Goal: Transaction & Acquisition: Purchase product/service

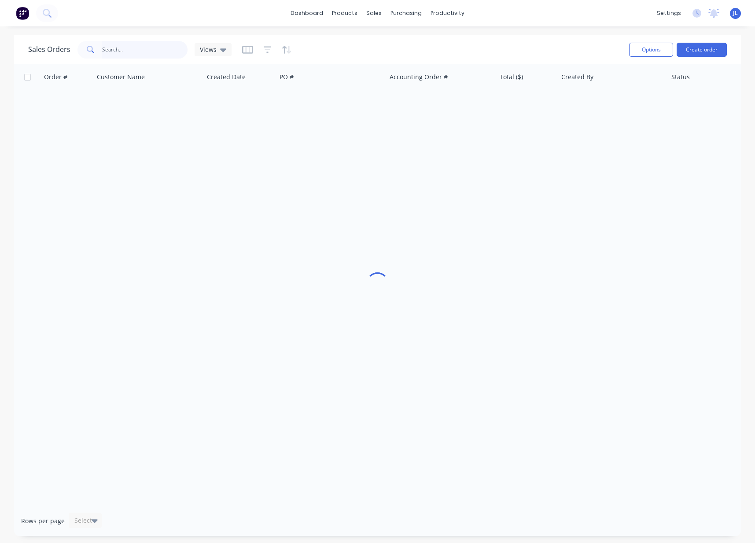
click at [122, 48] on input "text" at bounding box center [145, 50] width 86 height 18
type input "4"
type input "47354"
click at [125, 49] on input "text" at bounding box center [145, 50] width 86 height 18
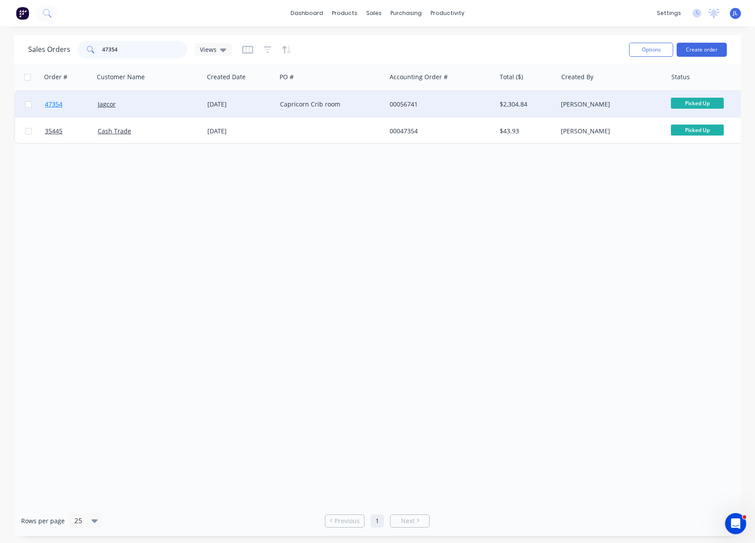
type input "47354"
click at [50, 107] on span "47354" at bounding box center [54, 104] width 18 height 9
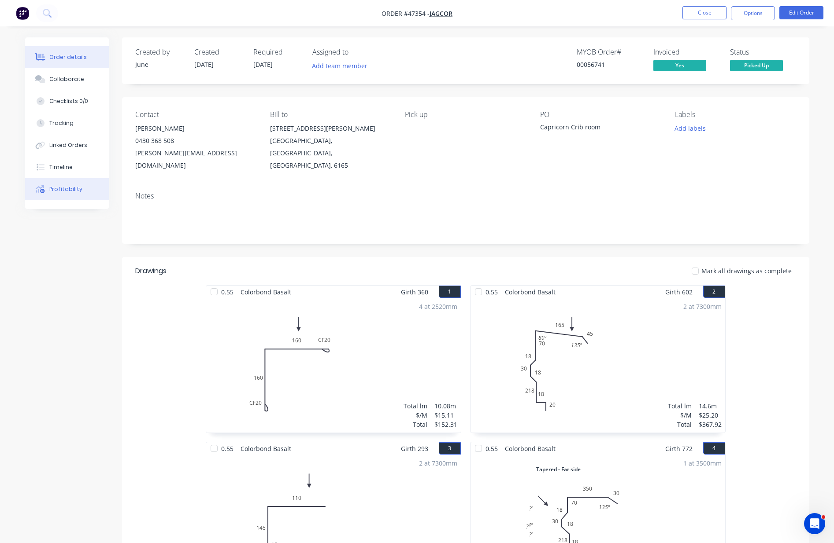
click at [73, 193] on div "Profitability" at bounding box center [65, 189] width 33 height 8
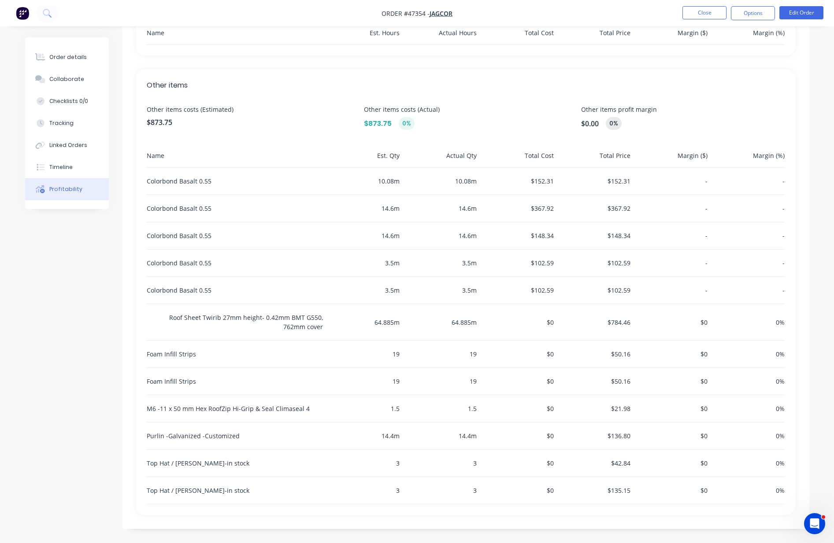
scroll to position [264, 0]
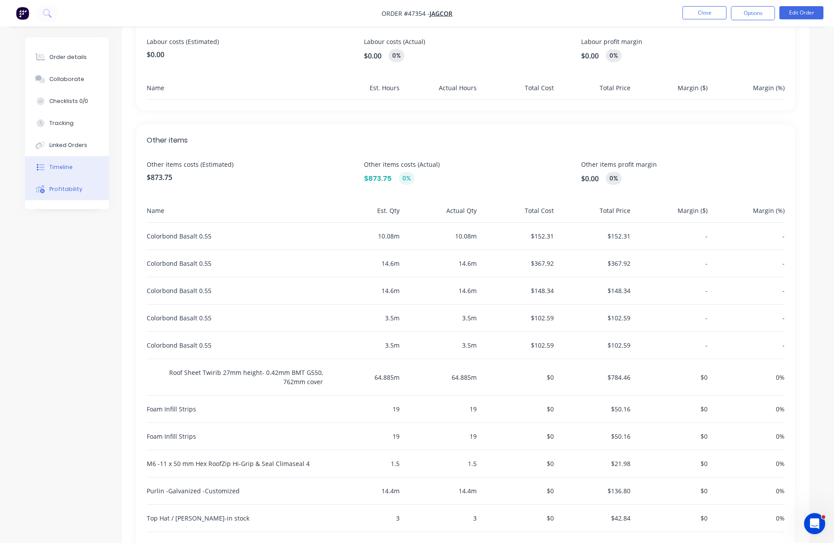
click at [80, 169] on button "Timeline" at bounding box center [67, 167] width 84 height 22
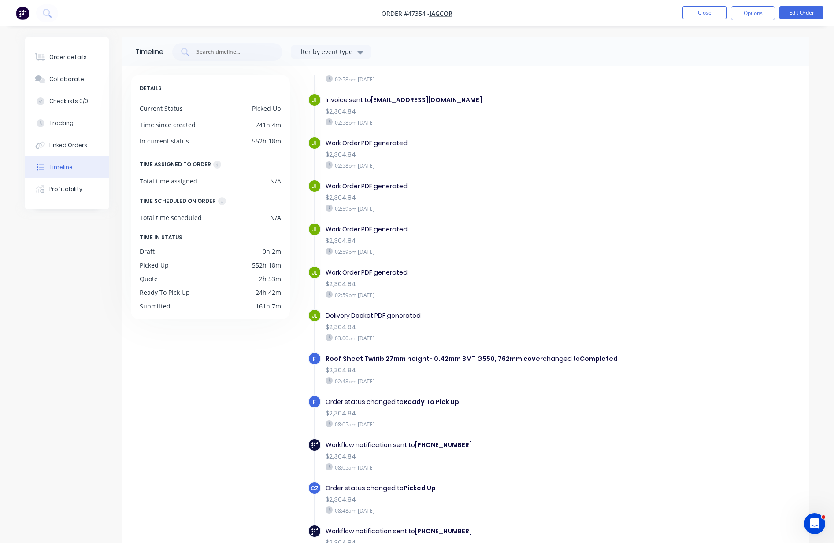
scroll to position [237, 0]
click at [85, 57] on button "Order details" at bounding box center [67, 57] width 84 height 22
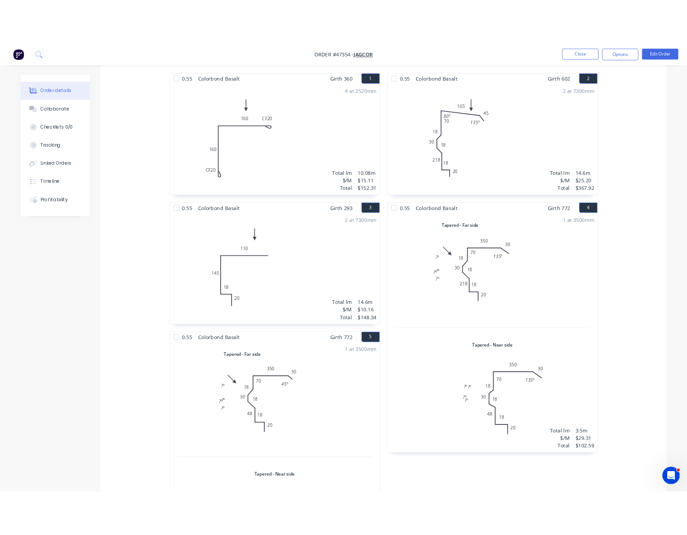
scroll to position [330, 0]
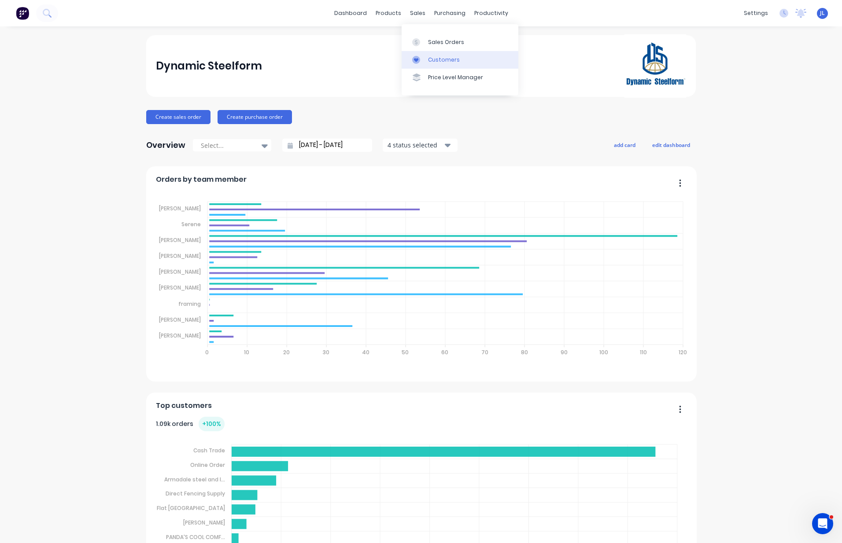
click at [434, 58] on div "Customers" at bounding box center [444, 60] width 32 height 8
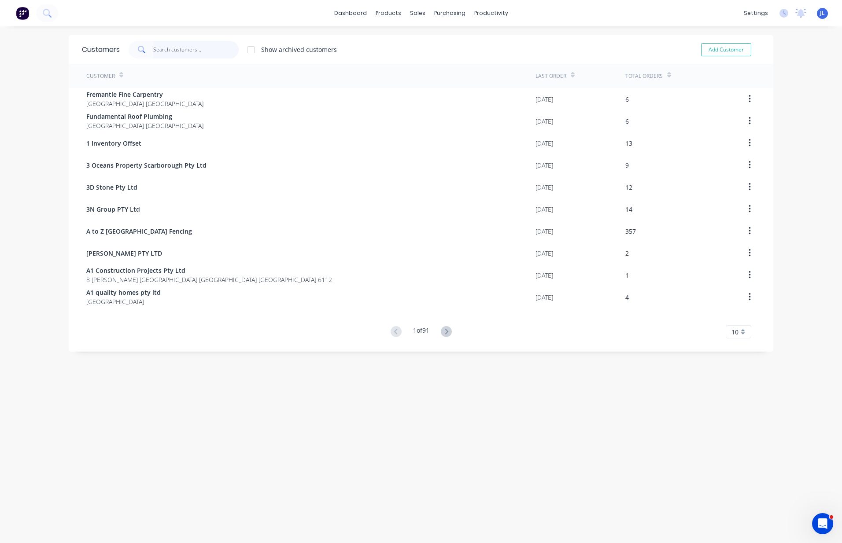
click at [208, 48] on input "text" at bounding box center [196, 50] width 86 height 18
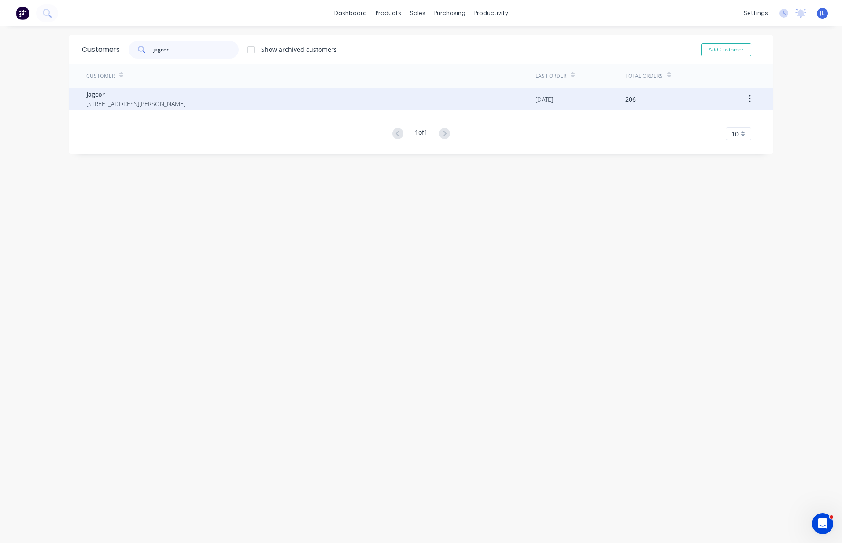
type input "jagcor"
click at [185, 105] on span "15 Hoyle Rd Hope Valley Western Australia Australia 6165" at bounding box center [135, 103] width 99 height 9
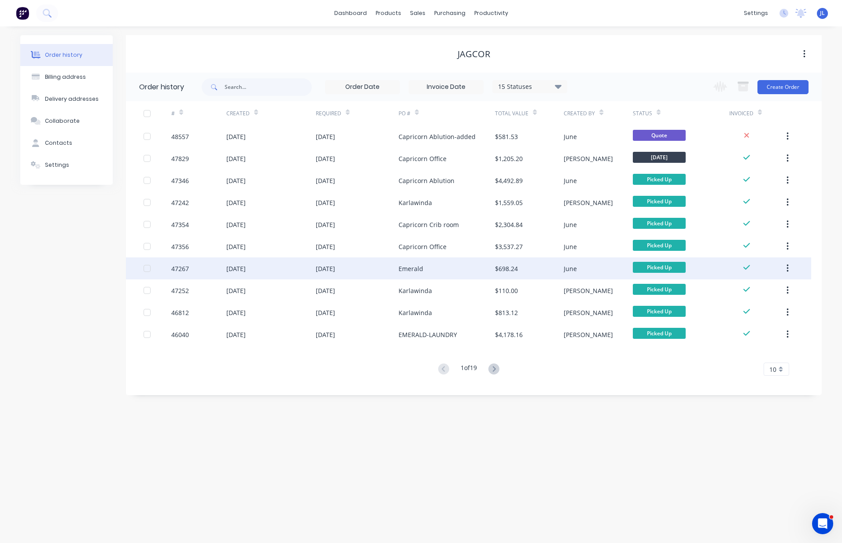
click at [335, 269] on div "31 Jul 2025" at bounding box center [325, 268] width 19 height 9
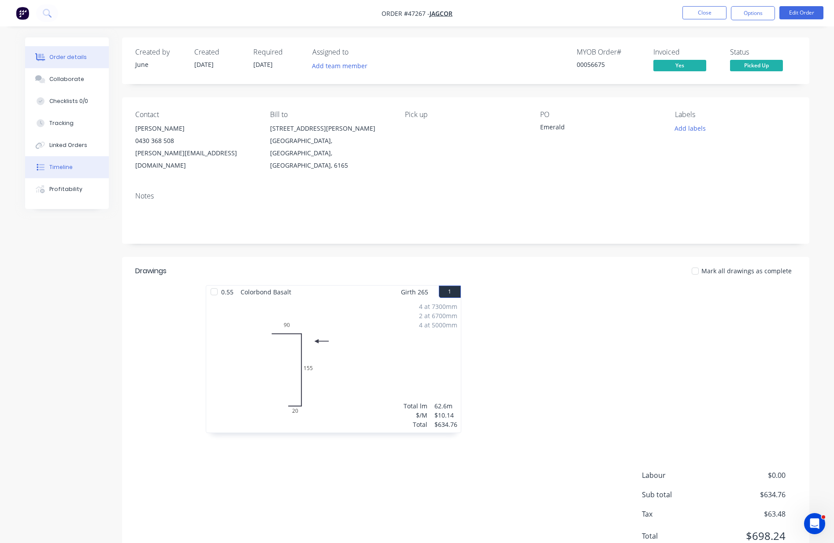
click at [84, 163] on button "Timeline" at bounding box center [67, 167] width 84 height 22
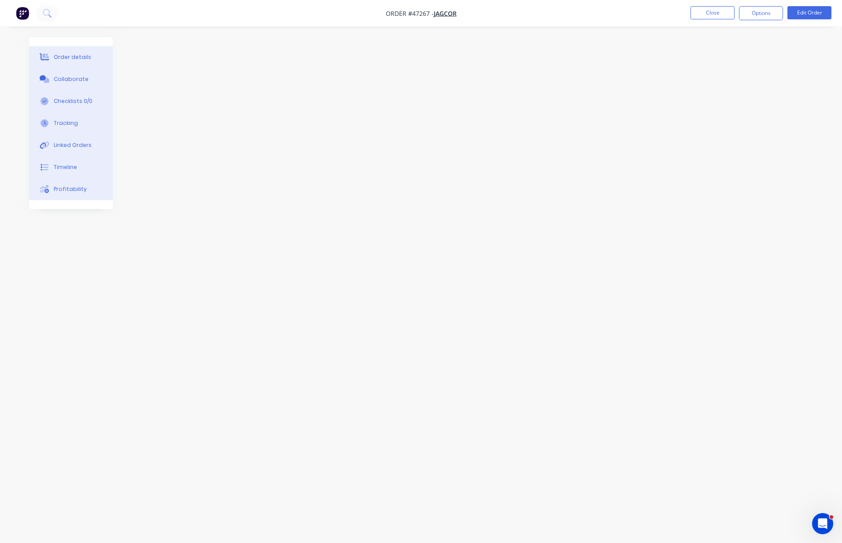
click at [93, 166] on button "Timeline" at bounding box center [71, 167] width 84 height 22
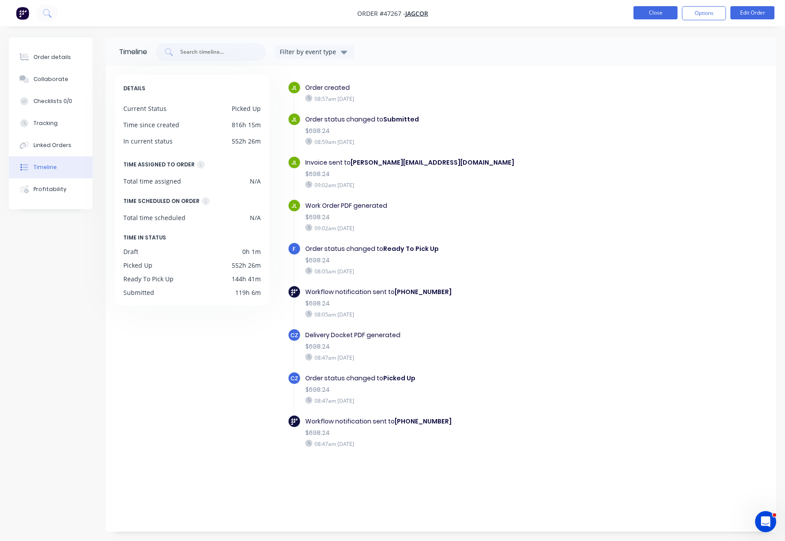
click at [666, 15] on button "Close" at bounding box center [655, 12] width 44 height 13
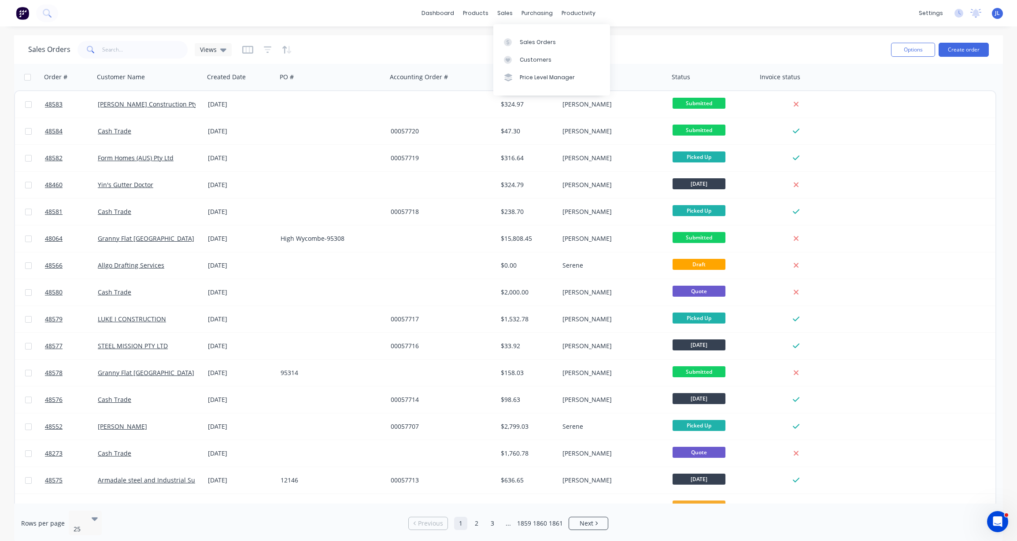
drag, startPoint x: 505, startPoint y: 14, endPoint x: 519, endPoint y: 28, distance: 19.9
click at [505, 14] on div "sales" at bounding box center [505, 13] width 24 height 13
click at [534, 61] on div "Customers" at bounding box center [536, 60] width 32 height 8
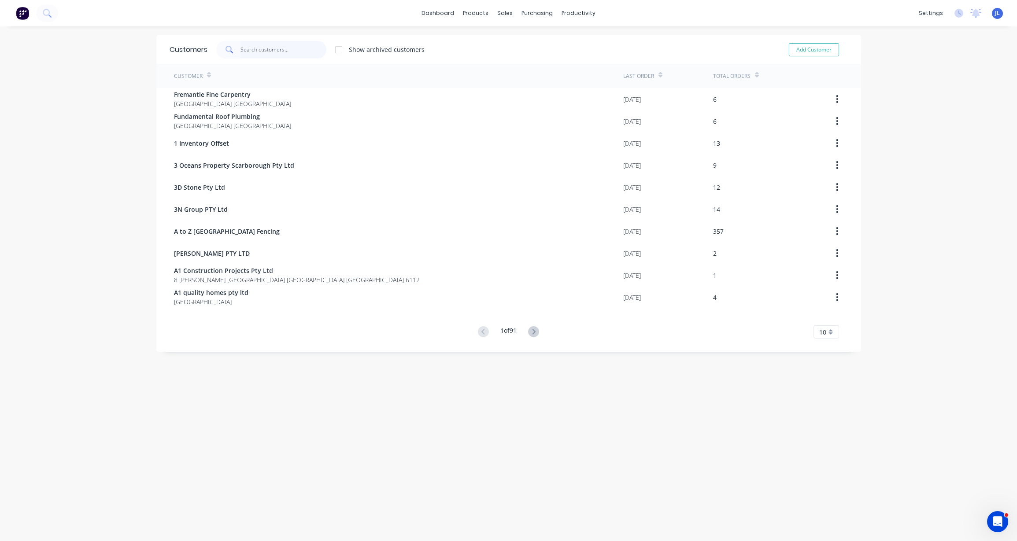
click at [269, 41] on input "text" at bounding box center [283, 50] width 86 height 18
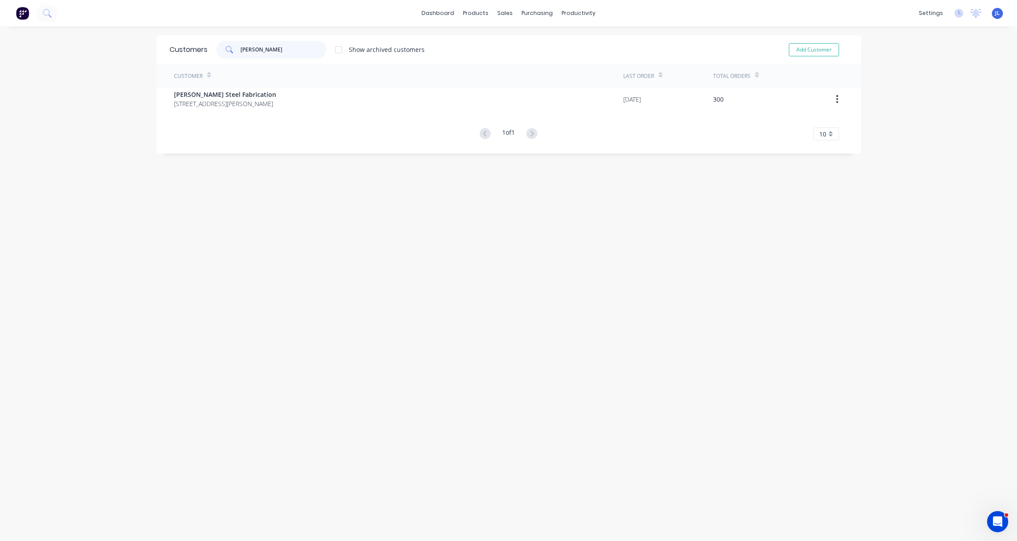
type input "lupica"
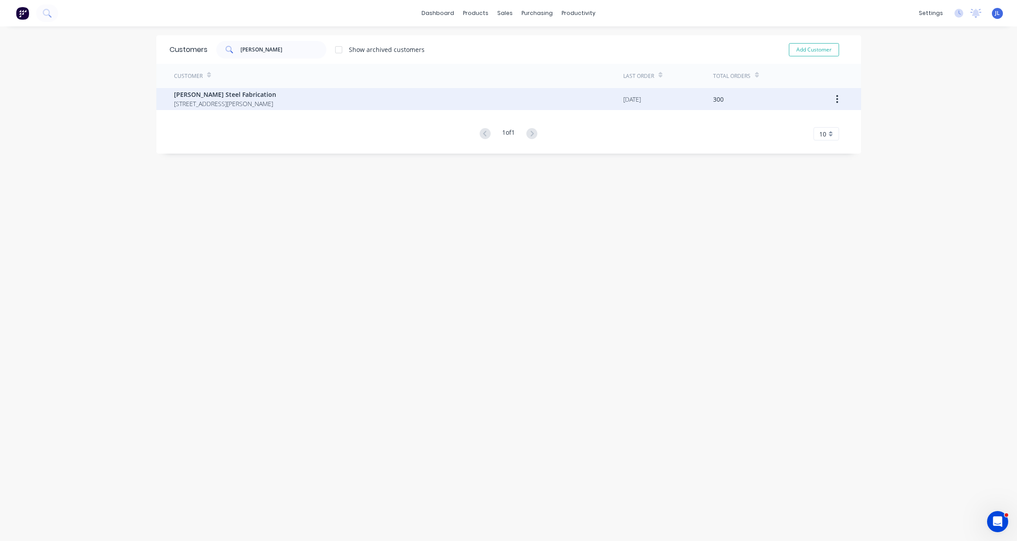
click at [276, 91] on span "[PERSON_NAME] Steel Fabrication" at bounding box center [225, 94] width 102 height 9
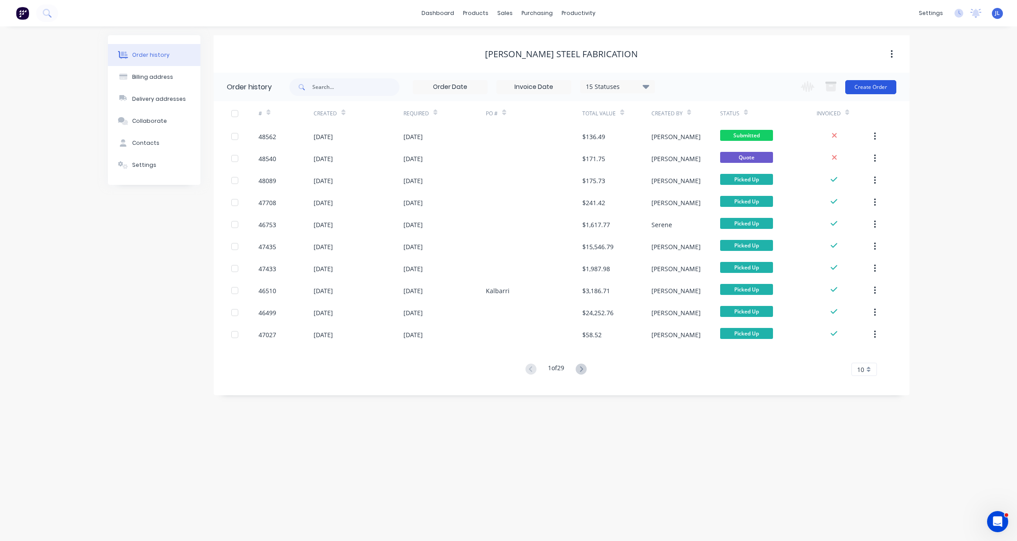
click at [842, 85] on button "Create Order" at bounding box center [870, 87] width 51 height 14
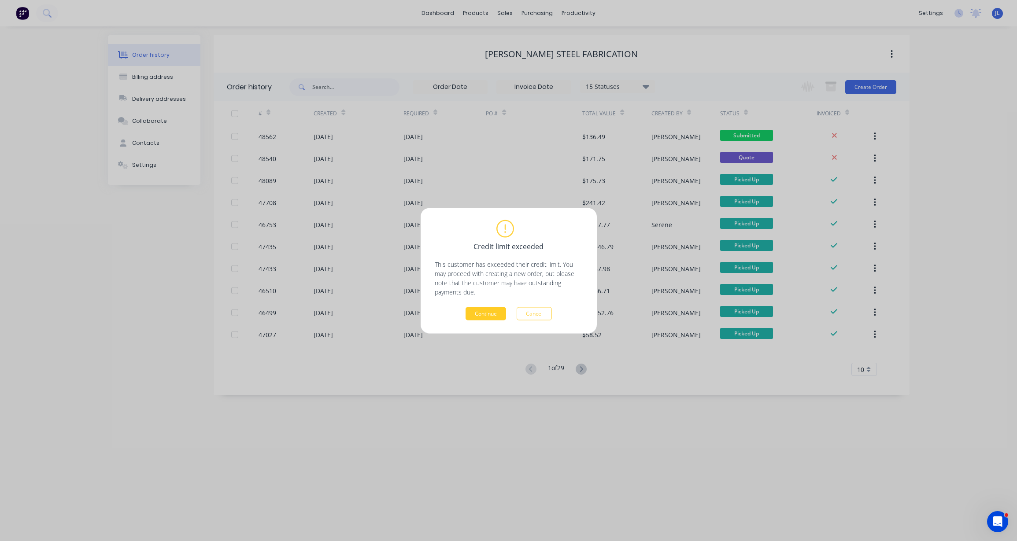
click at [477, 318] on button "Continue" at bounding box center [485, 313] width 41 height 13
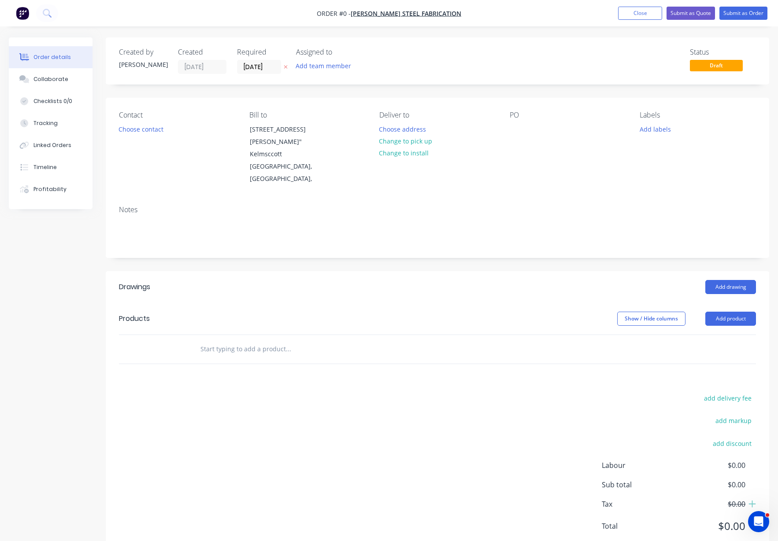
click at [436, 258] on div "Created by Juana Created 28/08/25 Required 28/08/25 Assigned to Add team member…" at bounding box center [437, 296] width 663 height 519
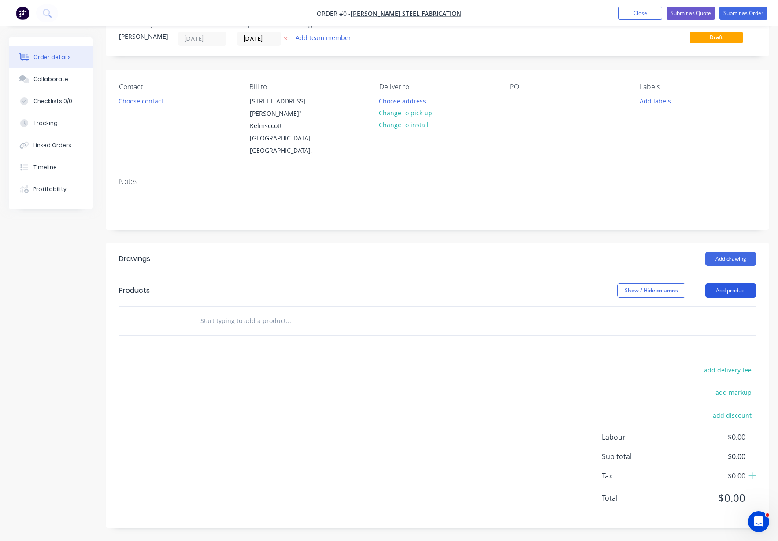
click at [730, 292] on button "Add product" at bounding box center [730, 291] width 51 height 14
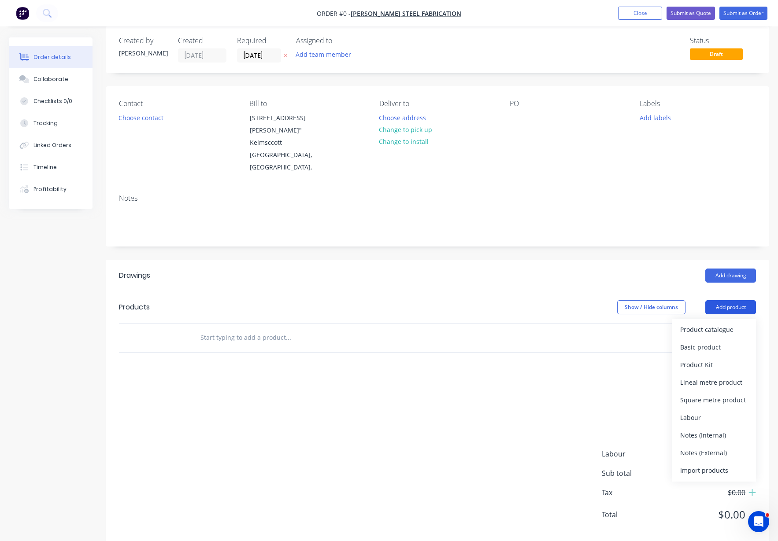
scroll to position [0, 0]
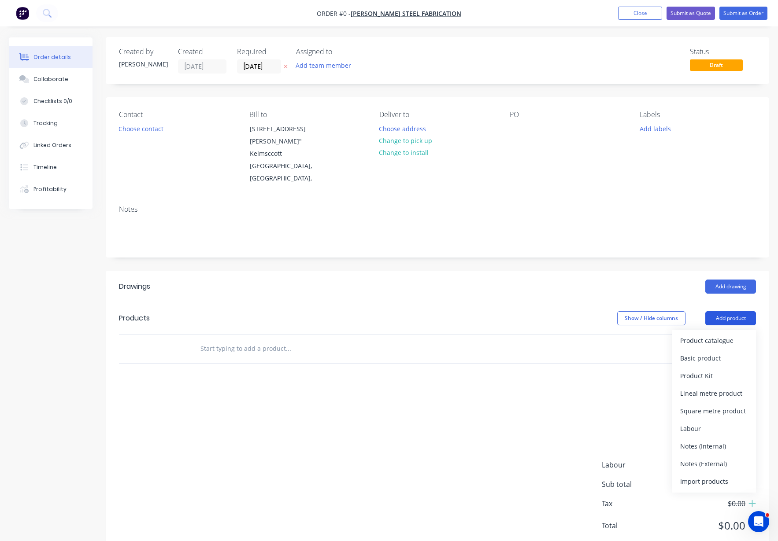
click at [727, 309] on header "Products Show / Hide columns Add product Product catalogue Basic product Produc…" at bounding box center [437, 319] width 663 height 32
click at [725, 342] on div "Product catalogue" at bounding box center [714, 341] width 68 height 13
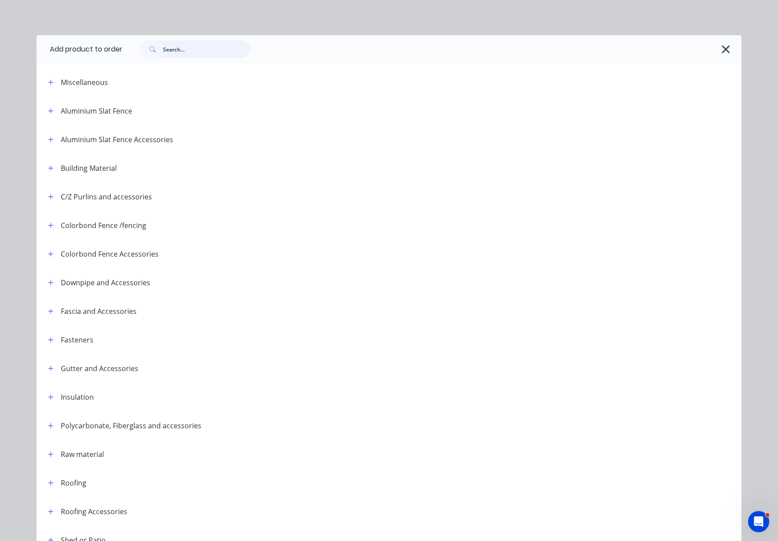
click at [213, 52] on input "text" at bounding box center [206, 50] width 87 height 18
click at [219, 52] on input "text" at bounding box center [206, 50] width 87 height 18
click at [718, 47] on button "button" at bounding box center [725, 49] width 14 height 14
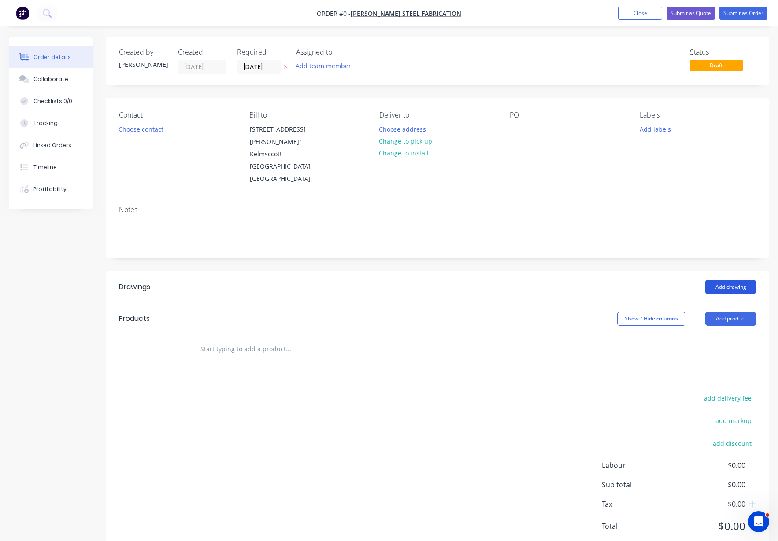
click at [736, 287] on button "Add drawing" at bounding box center [730, 287] width 51 height 14
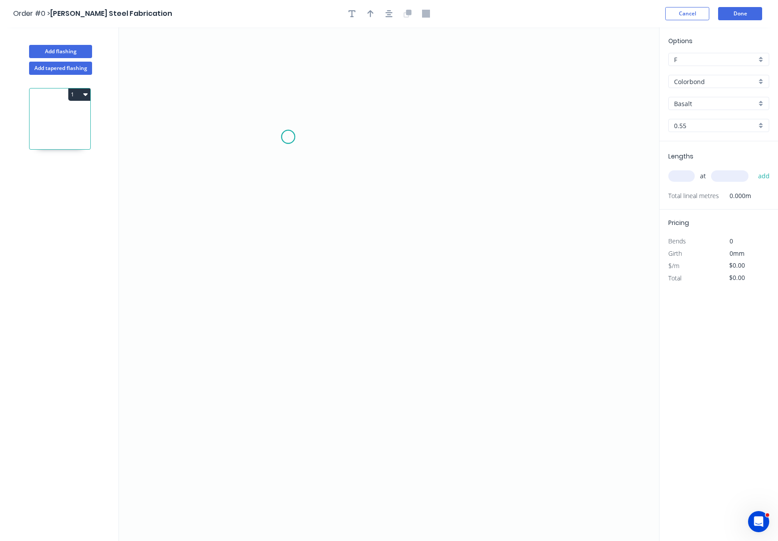
click at [288, 137] on icon "0" at bounding box center [389, 284] width 540 height 514
click at [458, 142] on icon "0" at bounding box center [389, 284] width 540 height 514
click at [480, 162] on icon "0 ?" at bounding box center [389, 284] width 540 height 514
click at [287, 138] on circle at bounding box center [287, 136] width 13 height 13
click at [283, 321] on icon "0 ? ?" at bounding box center [389, 284] width 540 height 514
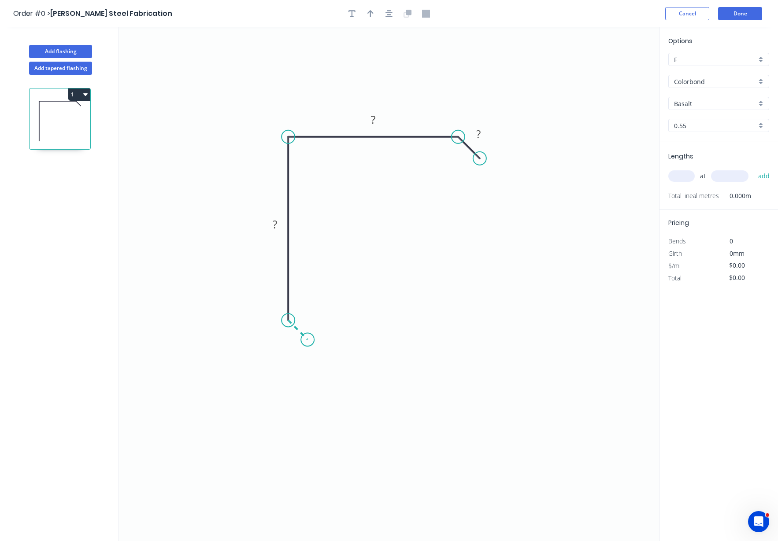
click at [307, 343] on icon "0 ? ? ?" at bounding box center [389, 284] width 540 height 514
click at [291, 338] on rect at bounding box center [289, 336] width 18 height 12
drag, startPoint x: 432, startPoint y: 78, endPoint x: 409, endPoint y: 41, distance: 43.5
click at [430, 74] on icon "0 10 40 25 10" at bounding box center [389, 284] width 540 height 514
type input "$5.95"
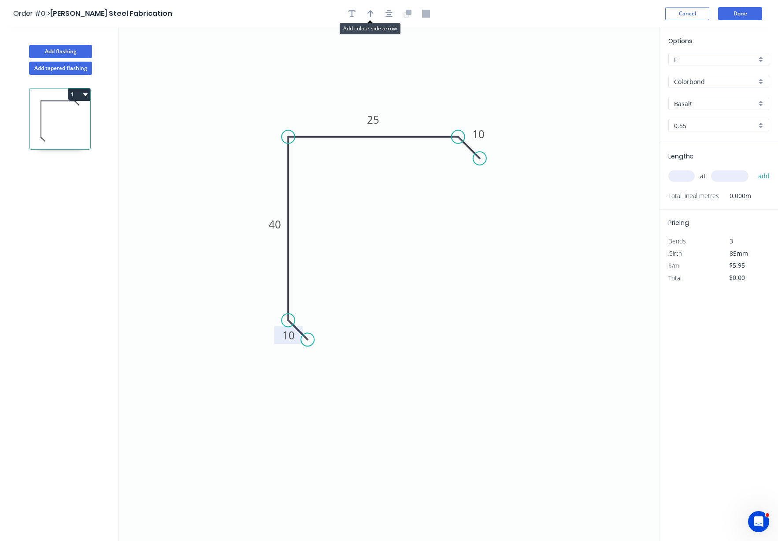
drag, startPoint x: 368, startPoint y: 19, endPoint x: 430, endPoint y: 20, distance: 61.7
click at [369, 18] on button "button" at bounding box center [370, 13] width 13 height 13
drag, startPoint x: 613, startPoint y: 69, endPoint x: 416, endPoint y: 120, distance: 203.7
click at [416, 120] on icon at bounding box center [416, 110] width 8 height 28
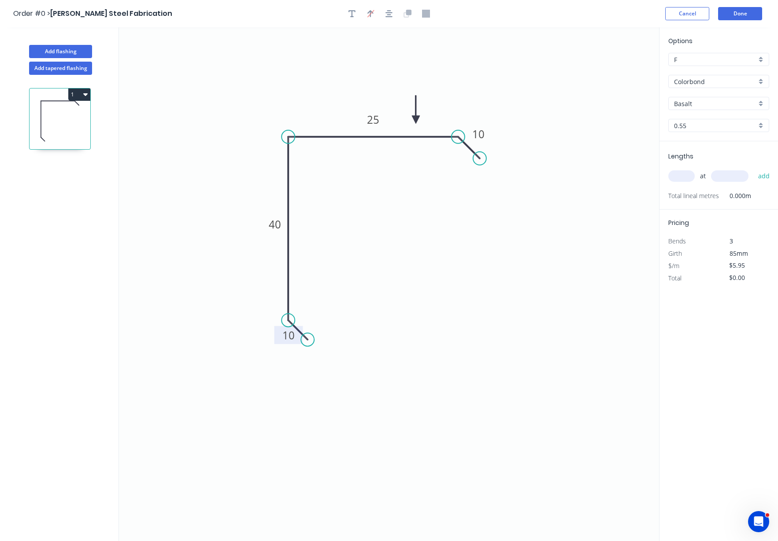
drag, startPoint x: 546, startPoint y: 112, endPoint x: 535, endPoint y: 109, distance: 11.3
click at [547, 111] on icon "0 10 40 25 10" at bounding box center [389, 284] width 540 height 514
click at [417, 115] on icon at bounding box center [416, 110] width 8 height 28
drag, startPoint x: 536, startPoint y: 111, endPoint x: 703, endPoint y: 90, distance: 167.9
click at [539, 111] on icon "0 10 40 25 10" at bounding box center [389, 284] width 540 height 514
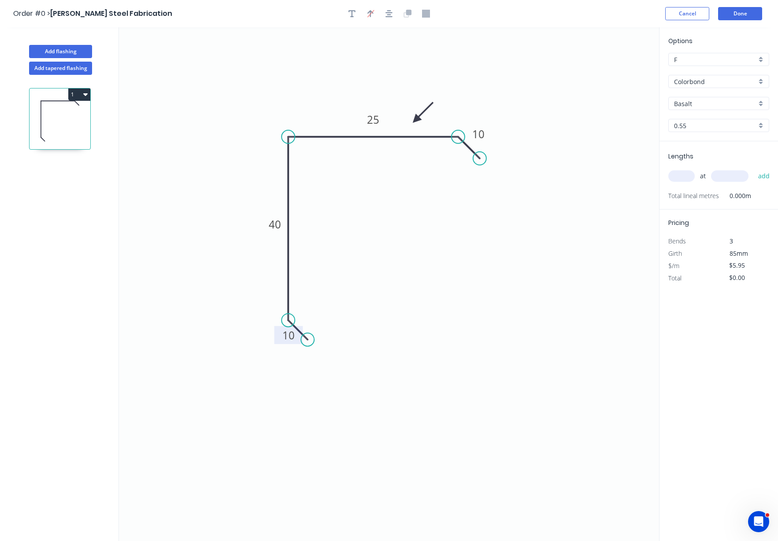
click at [705, 103] on input "Basalt" at bounding box center [715, 103] width 82 height 9
click at [709, 105] on input "text" at bounding box center [715, 103] width 82 height 9
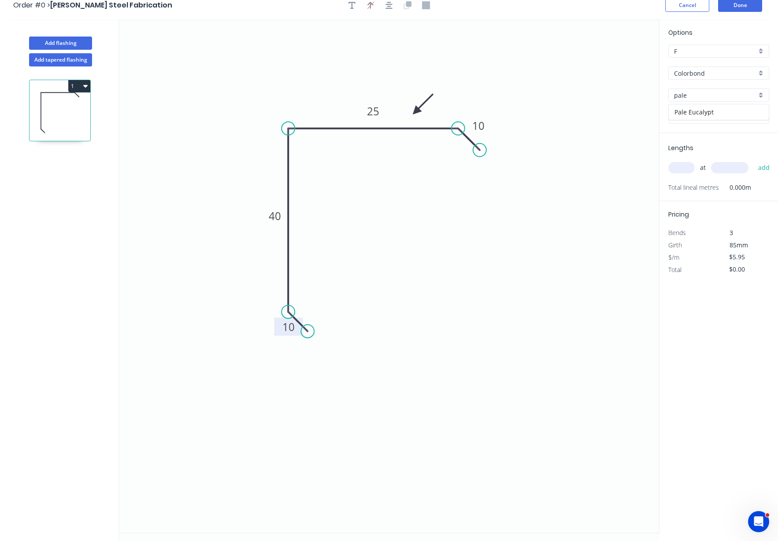
scroll to position [16, 0]
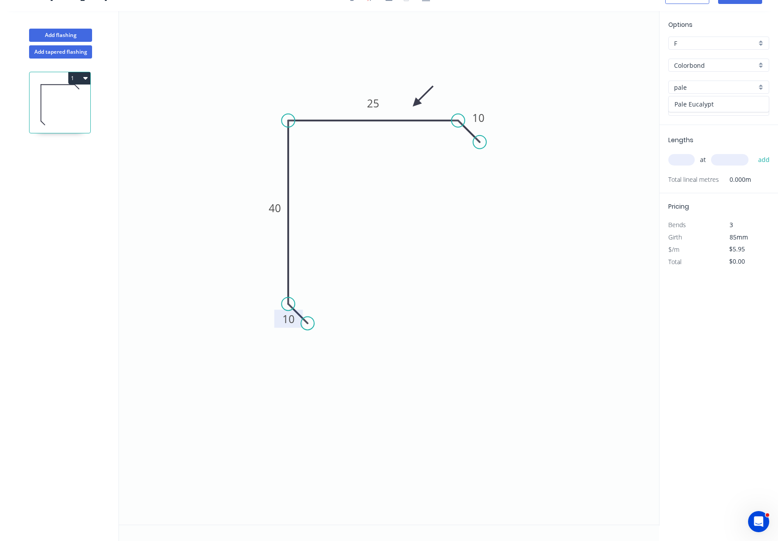
click at [709, 104] on div "Pale Eucalypt" at bounding box center [719, 103] width 100 height 15
type input "Pale Eucalypt"
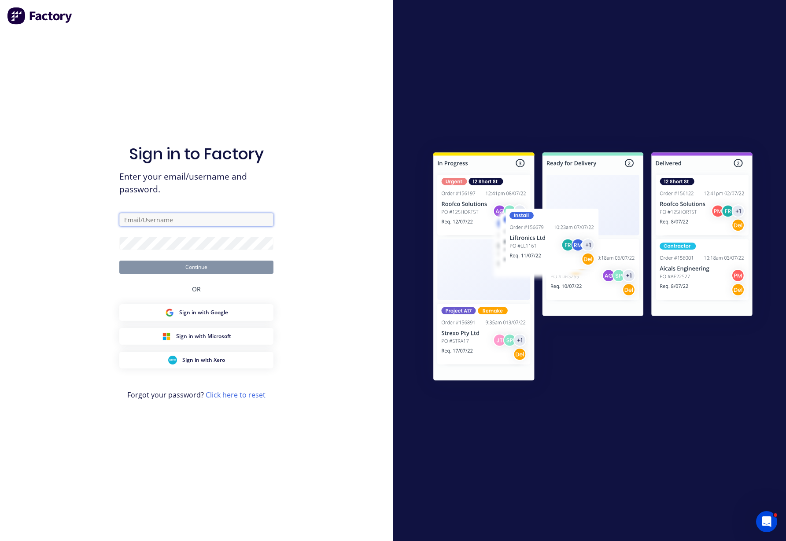
drag, startPoint x: 167, startPoint y: 221, endPoint x: 164, endPoint y: 225, distance: 5.0
click at [167, 221] on input "text" at bounding box center [196, 219] width 154 height 13
type input "juana@dynamicsteelform.com.au"
click at [183, 264] on button "Continue" at bounding box center [196, 267] width 154 height 13
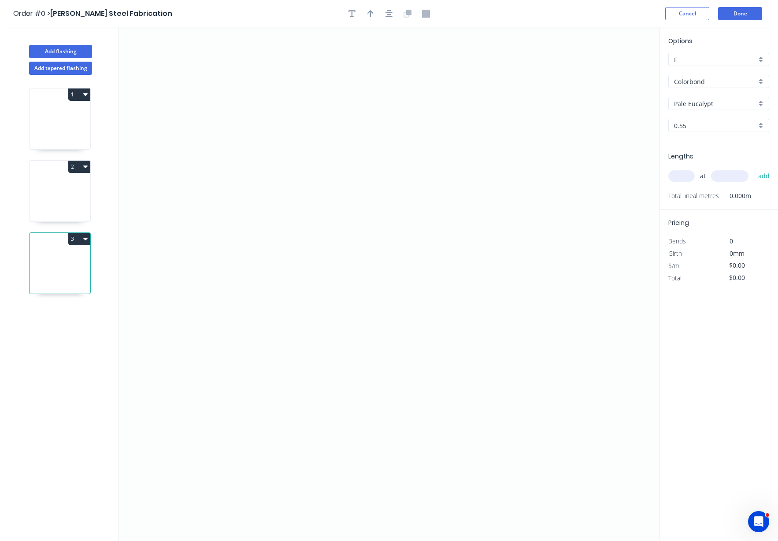
click at [60, 129] on icon at bounding box center [60, 121] width 61 height 56
click at [85, 170] on icon "button" at bounding box center [85, 166] width 4 height 7
click at [56, 206] on div "Delete" at bounding box center [49, 206] width 68 height 13
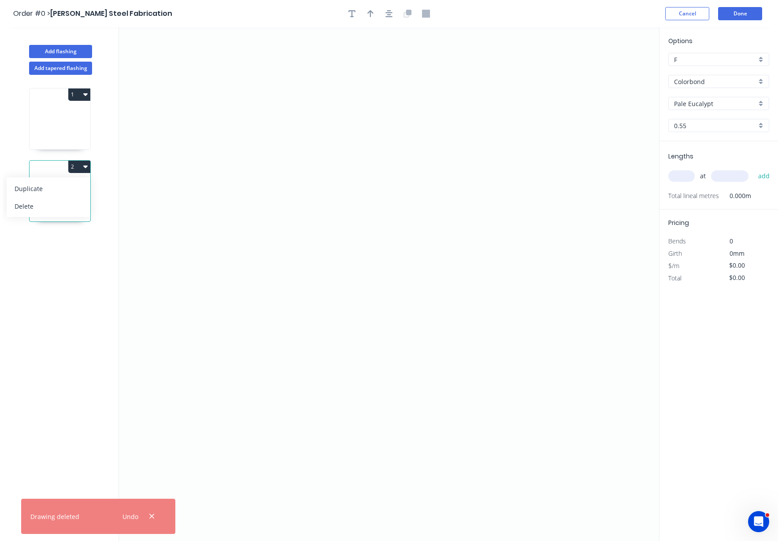
click at [88, 165] on button "2" at bounding box center [79, 167] width 22 height 12
click at [86, 166] on icon "button" at bounding box center [85, 167] width 4 height 3
drag, startPoint x: 48, startPoint y: 203, endPoint x: 50, endPoint y: 162, distance: 41.4
click at [48, 203] on div "Delete" at bounding box center [49, 206] width 68 height 13
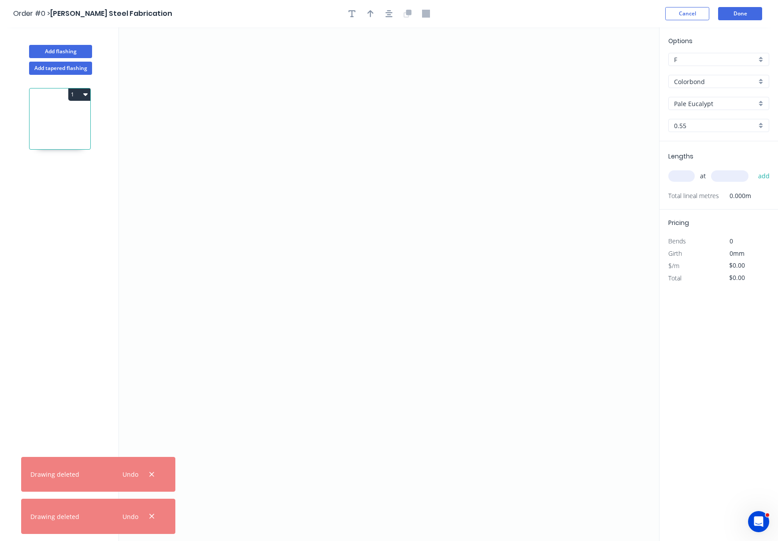
click at [48, 126] on icon at bounding box center [60, 121] width 61 height 56
click at [262, 111] on icon "0" at bounding box center [389, 284] width 540 height 514
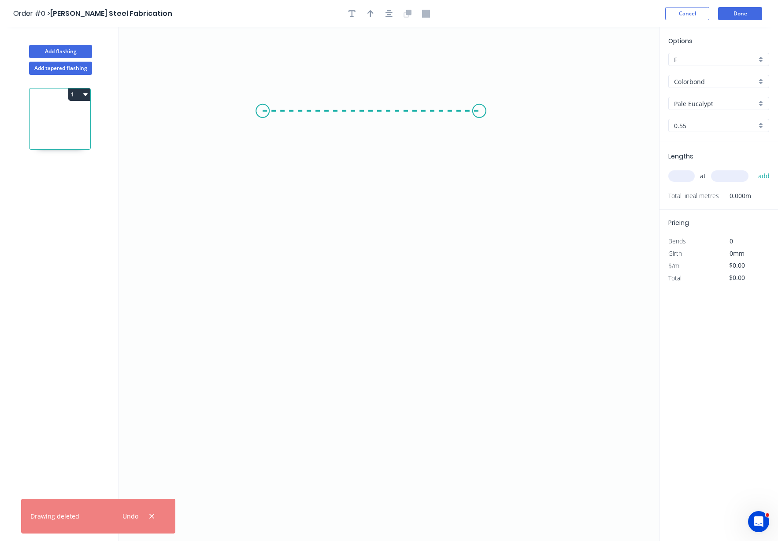
click at [479, 102] on icon "0" at bounding box center [389, 284] width 540 height 514
click at [495, 128] on icon "0 ?" at bounding box center [389, 284] width 540 height 514
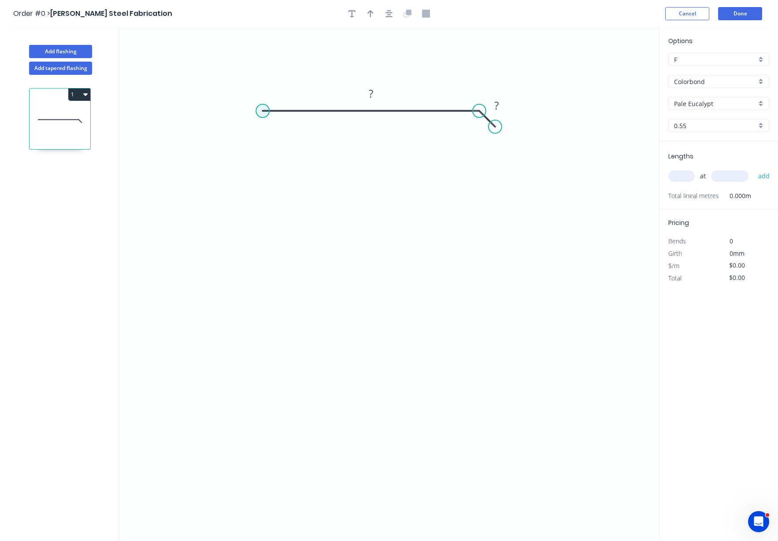
click at [261, 111] on circle at bounding box center [262, 110] width 13 height 13
click at [270, 311] on icon "0 ? ?" at bounding box center [389, 284] width 540 height 514
click at [283, 335] on icon "0 ? ? ?" at bounding box center [389, 284] width 540 height 514
click at [265, 332] on tspan "?" at bounding box center [264, 326] width 4 height 15
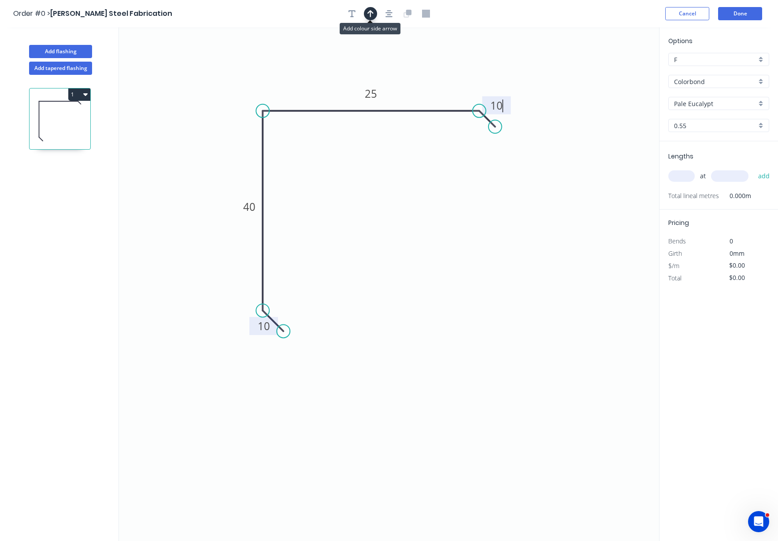
click at [371, 13] on icon "button" at bounding box center [370, 14] width 6 height 8
type input "$5.95"
drag, startPoint x: 613, startPoint y: 68, endPoint x: 436, endPoint y: 98, distance: 180.5
click at [436, 98] on icon at bounding box center [436, 88] width 8 height 28
click at [436, 97] on icon at bounding box center [436, 88] width 8 height 28
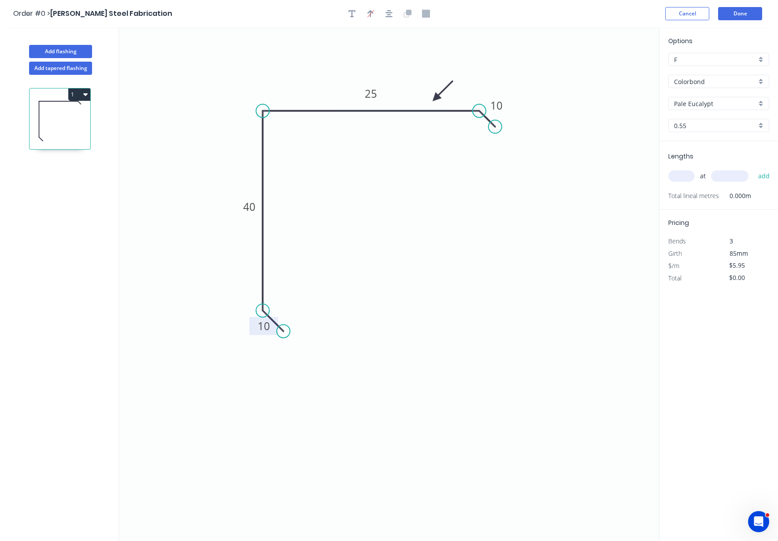
drag, startPoint x: 559, startPoint y: 91, endPoint x: 635, endPoint y: 153, distance: 97.9
click at [560, 94] on icon "0 10 40 25 10" at bounding box center [389, 284] width 540 height 514
click at [693, 176] on input "text" at bounding box center [681, 175] width 26 height 11
type input "2"
type input "2200"
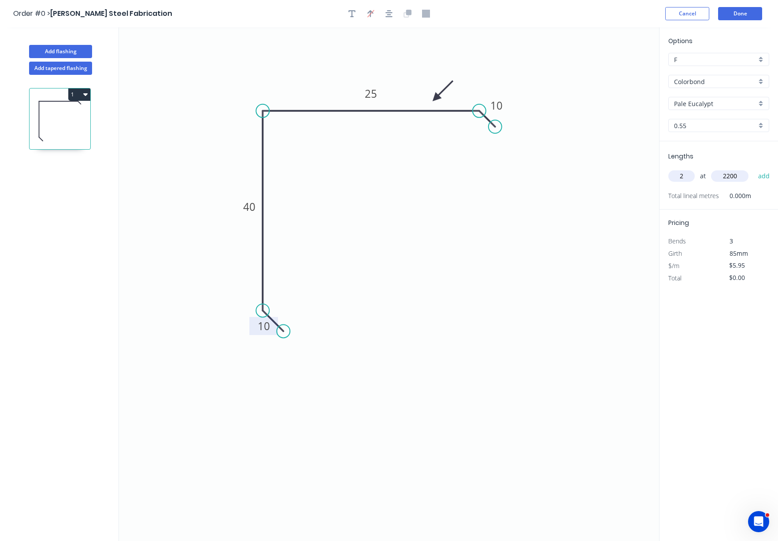
click at [754, 169] on button "add" at bounding box center [764, 176] width 21 height 15
type input "$26.18"
click at [67, 52] on button "Add flashing" at bounding box center [60, 51] width 63 height 13
type input "$0.00"
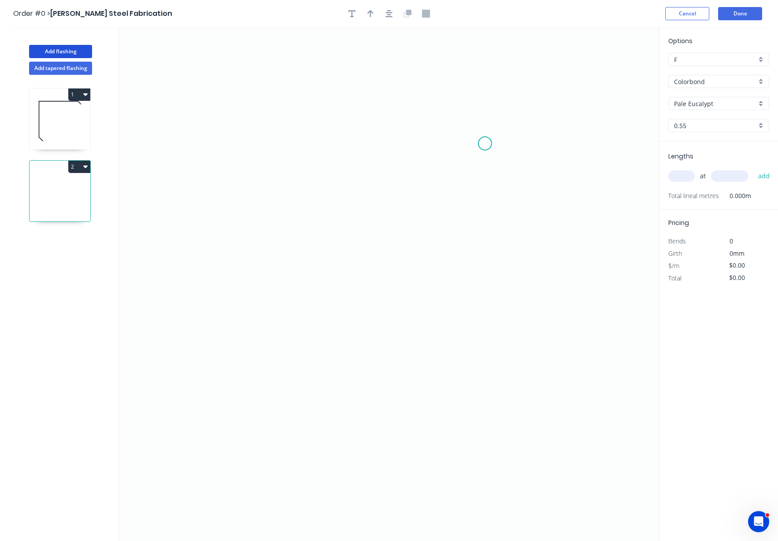
click at [484, 144] on icon "0" at bounding box center [389, 284] width 540 height 514
click at [479, 135] on icon at bounding box center [482, 139] width 6 height 8
click at [312, 126] on icon "0 ?" at bounding box center [389, 284] width 540 height 514
click at [303, 288] on icon "0 ? ? ? º" at bounding box center [389, 284] width 540 height 514
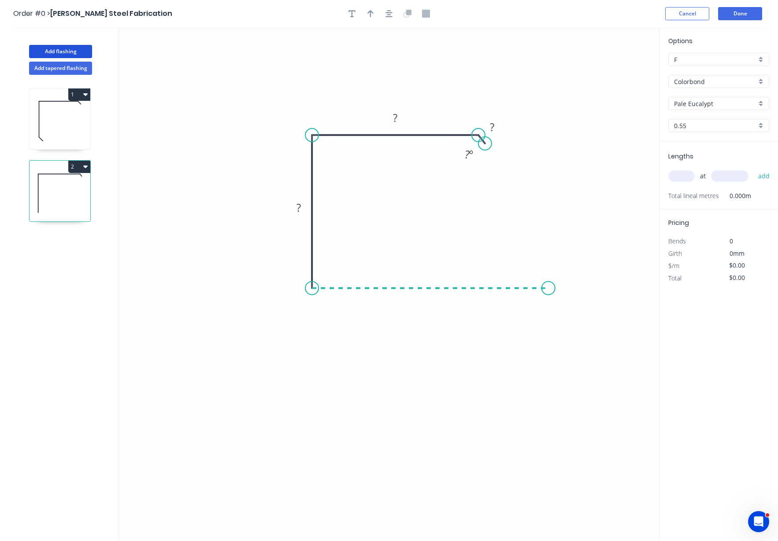
click at [548, 299] on icon "0 ? ? ? ? º" at bounding box center [389, 284] width 540 height 514
click at [567, 270] on icon "0 ? ? ? ? ? º" at bounding box center [389, 284] width 540 height 514
drag, startPoint x: 569, startPoint y: 268, endPoint x: 566, endPoint y: 255, distance: 14.0
click at [568, 265] on circle at bounding box center [567, 265] width 13 height 13
drag, startPoint x: 485, startPoint y: 141, endPoint x: 491, endPoint y: 148, distance: 9.1
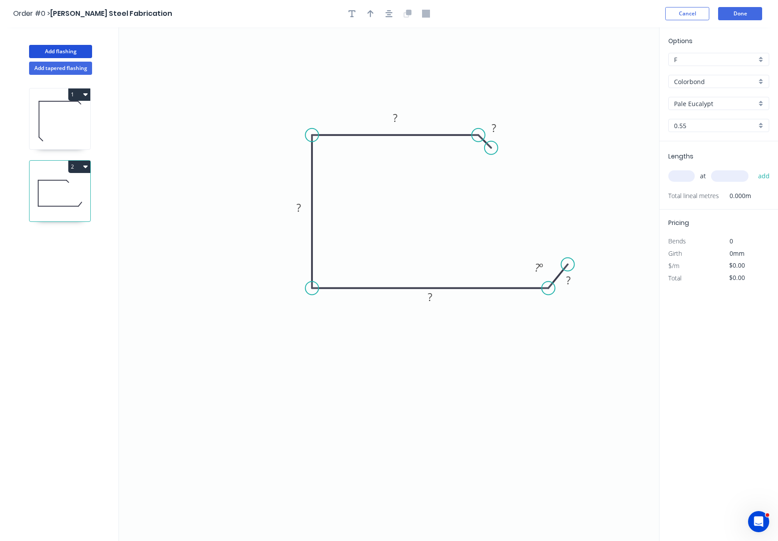
click at [491, 148] on circle at bounding box center [490, 147] width 13 height 13
click at [499, 126] on rect at bounding box center [494, 128] width 18 height 12
click at [366, 16] on button "button" at bounding box center [370, 13] width 13 height 13
type input "$16.37"
drag, startPoint x: 614, startPoint y: 69, endPoint x: 348, endPoint y: 112, distance: 269.9
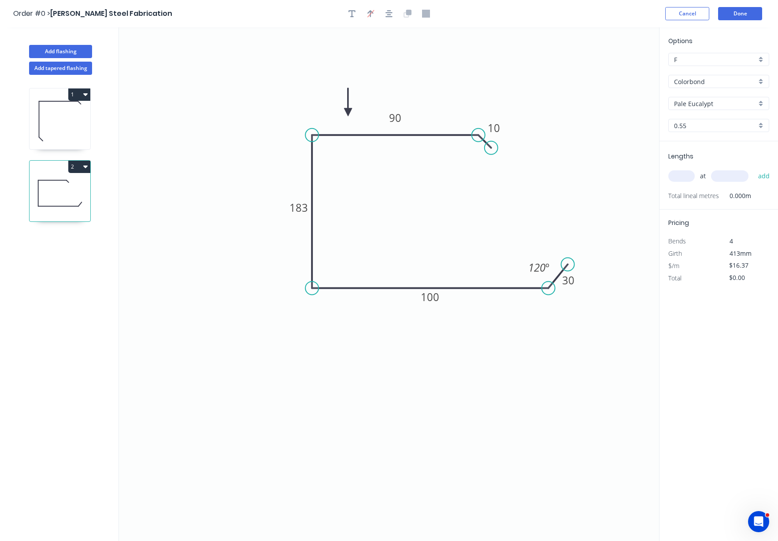
click at [348, 112] on icon at bounding box center [348, 102] width 8 height 28
click at [604, 84] on icon "0 10 90 183 100 30 120 º" at bounding box center [389, 284] width 540 height 514
click at [691, 175] on input "text" at bounding box center [681, 175] width 26 height 11
type input "4"
type input "5000"
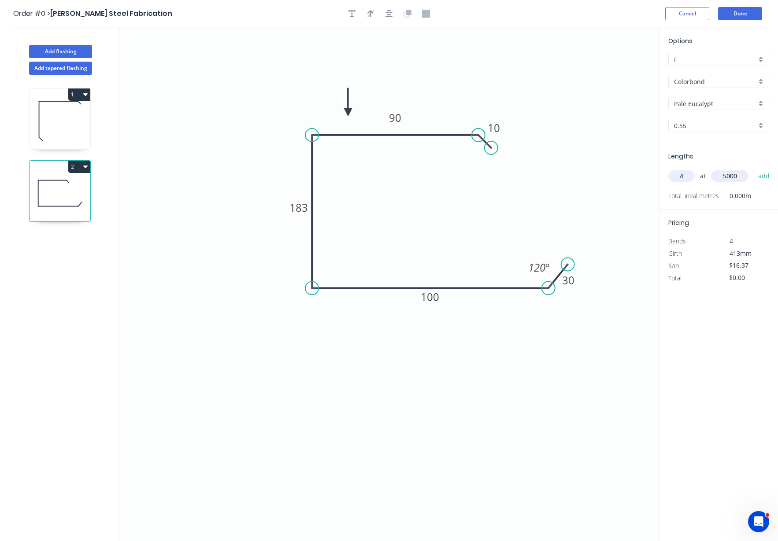
click at [754, 169] on button "add" at bounding box center [764, 176] width 21 height 15
type input "$327.40"
click at [206, 112] on icon "0 10 90 183 100 30 120 º" at bounding box center [389, 284] width 540 height 514
click at [54, 49] on button "Add flashing" at bounding box center [60, 51] width 63 height 13
type input "$0.00"
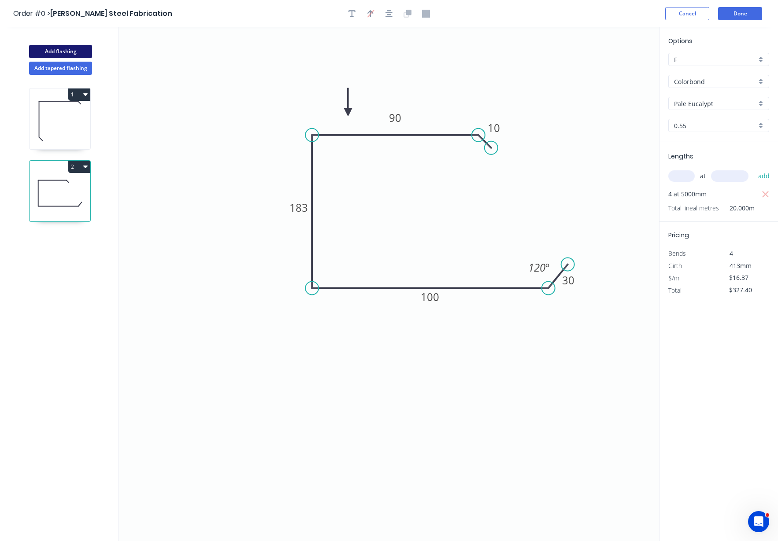
type input "$0.00"
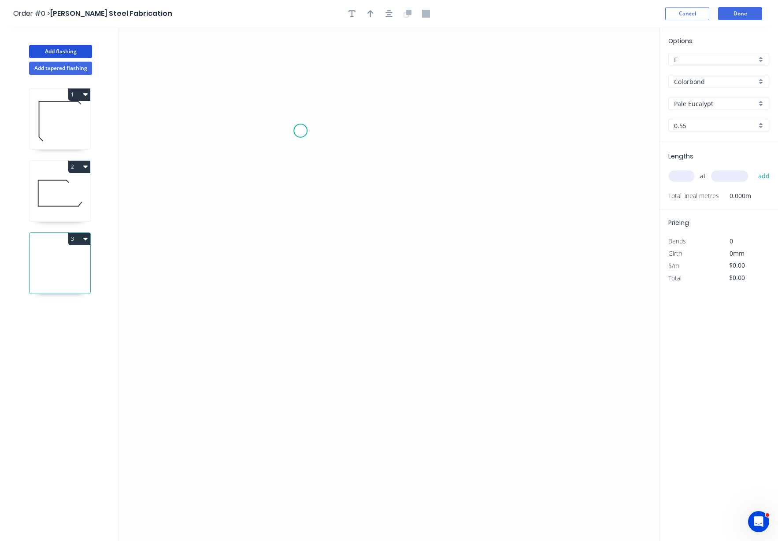
click at [300, 131] on icon "0" at bounding box center [389, 284] width 540 height 514
click at [300, 209] on icon "0" at bounding box center [389, 284] width 540 height 514
click at [201, 212] on icon "0 ?" at bounding box center [389, 284] width 540 height 514
click at [201, 221] on icon "0 ? ?" at bounding box center [389, 284] width 540 height 514
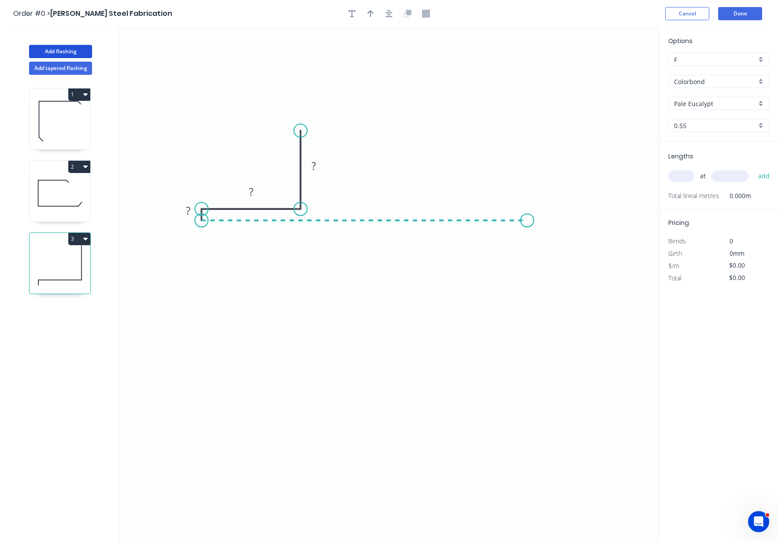
click at [527, 235] on icon "0 ? ? ?" at bounding box center [389, 284] width 540 height 514
click at [542, 207] on icon "0 ? ? ? ?" at bounding box center [389, 284] width 540 height 514
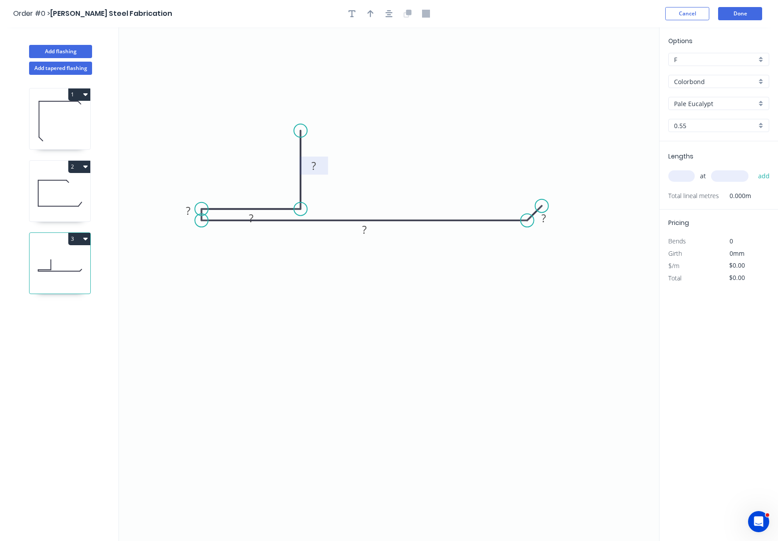
click at [321, 167] on rect at bounding box center [314, 166] width 18 height 12
drag, startPoint x: 251, startPoint y: 225, endPoint x: 247, endPoint y: 194, distance: 31.0
click at [247, 194] on rect at bounding box center [247, 187] width 29 height 18
type input "$8.81"
click at [281, 323] on icon "0 40 40 1 65 10" at bounding box center [389, 284] width 540 height 514
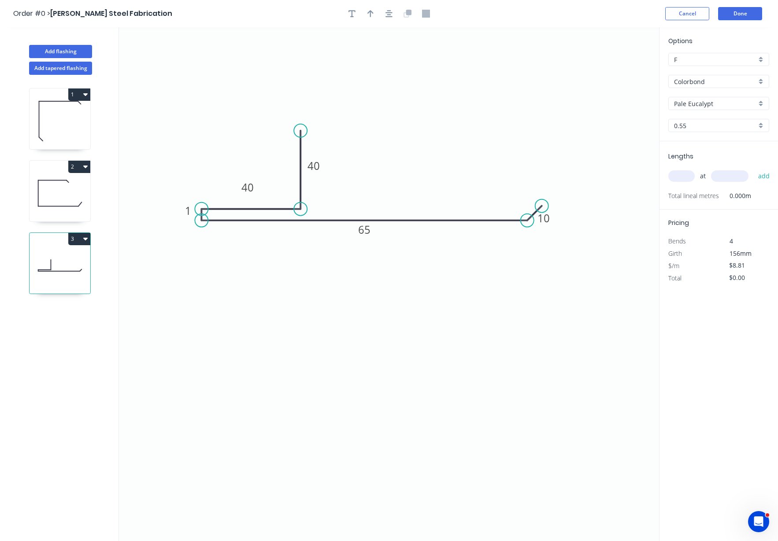
click at [463, 341] on icon "0 40 40 1 65 10" at bounding box center [389, 284] width 540 height 514
click at [607, 80] on icon "0 40 40 1 65 10" at bounding box center [389, 284] width 540 height 514
click at [367, 13] on icon "button" at bounding box center [370, 14] width 6 height 8
drag, startPoint x: 616, startPoint y: 70, endPoint x: 501, endPoint y: 255, distance: 217.8
click at [501, 255] on icon at bounding box center [501, 245] width 8 height 28
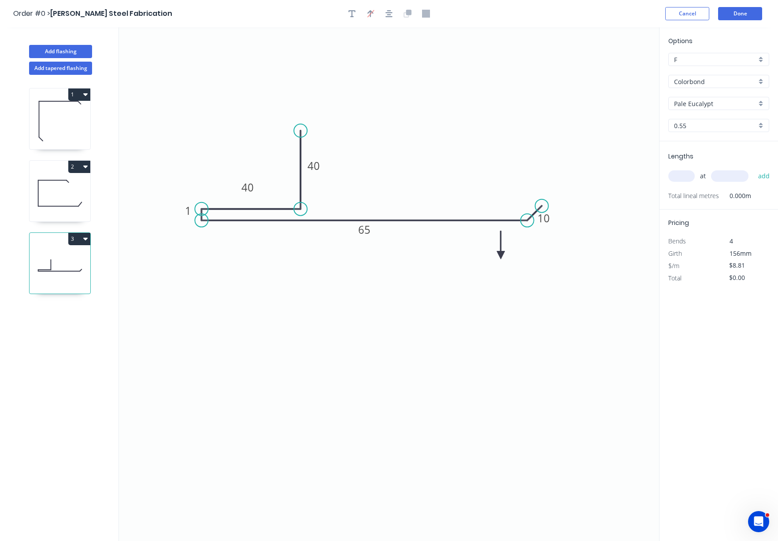
click at [501, 255] on icon at bounding box center [501, 245] width 8 height 28
click at [501, 255] on icon at bounding box center [511, 255] width 28 height 8
click at [563, 125] on icon "0 40 40 1 65 10" at bounding box center [389, 284] width 540 height 514
click at [680, 176] on input "text" at bounding box center [681, 175] width 26 height 11
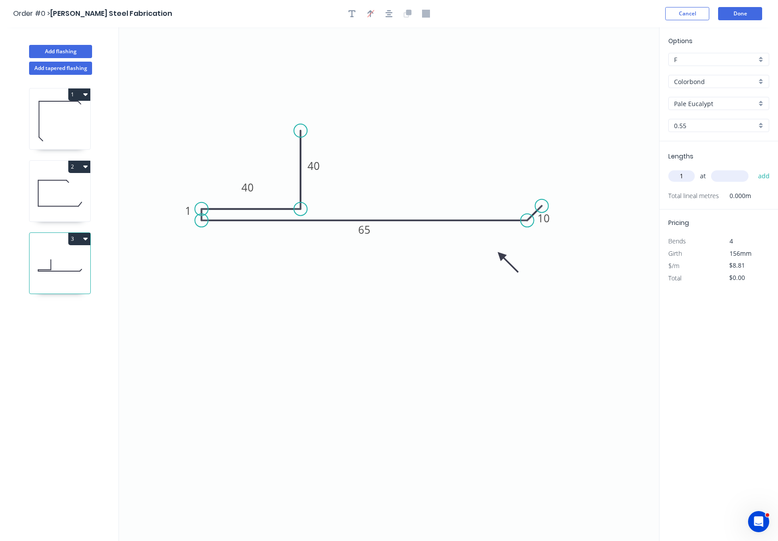
type input "1"
type input "1200"
click at [754, 169] on button "add" at bounding box center [764, 176] width 21 height 15
type input "$10.57"
click at [605, 140] on icon "0 40 40 1 65 10" at bounding box center [389, 284] width 540 height 514
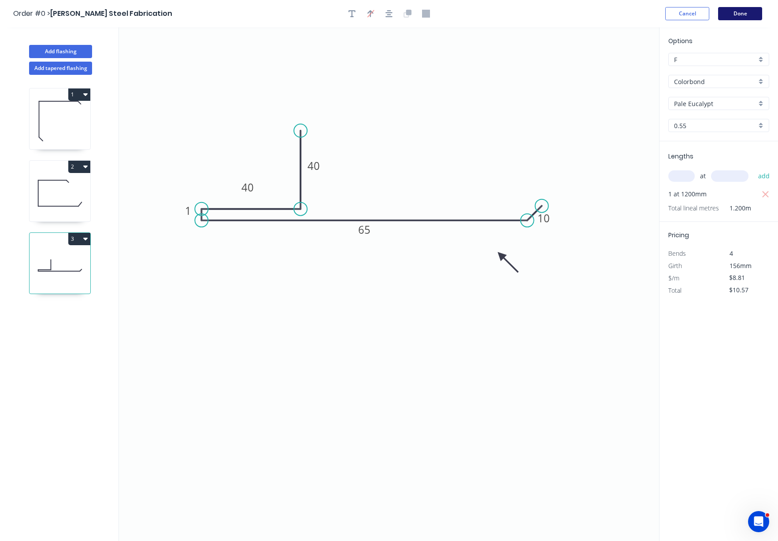
click at [749, 11] on button "Done" at bounding box center [740, 13] width 44 height 13
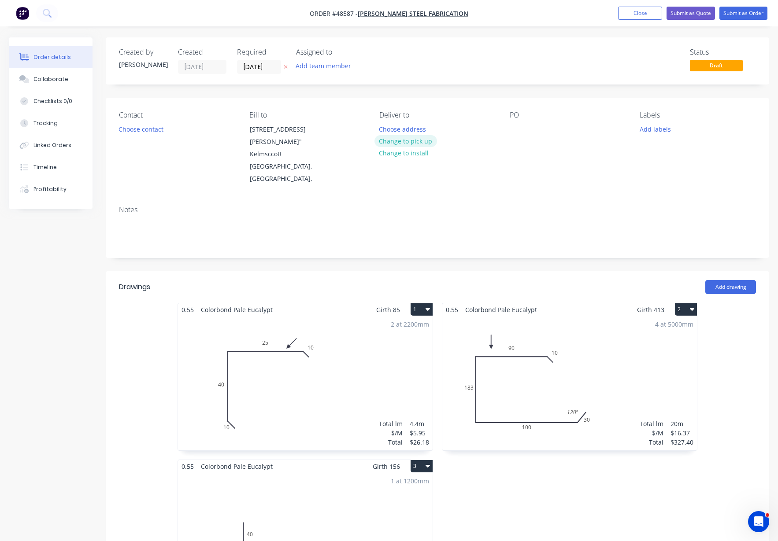
click at [414, 142] on button "Change to pick up" at bounding box center [405, 141] width 63 height 12
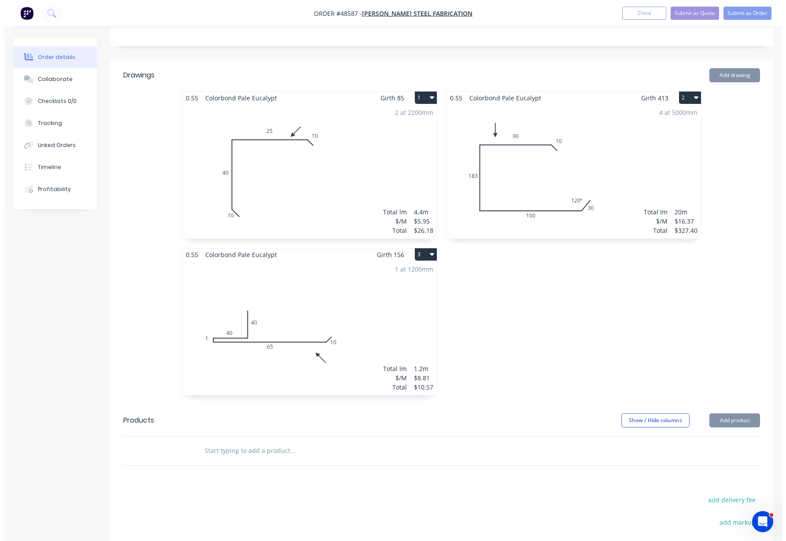
scroll to position [275, 0]
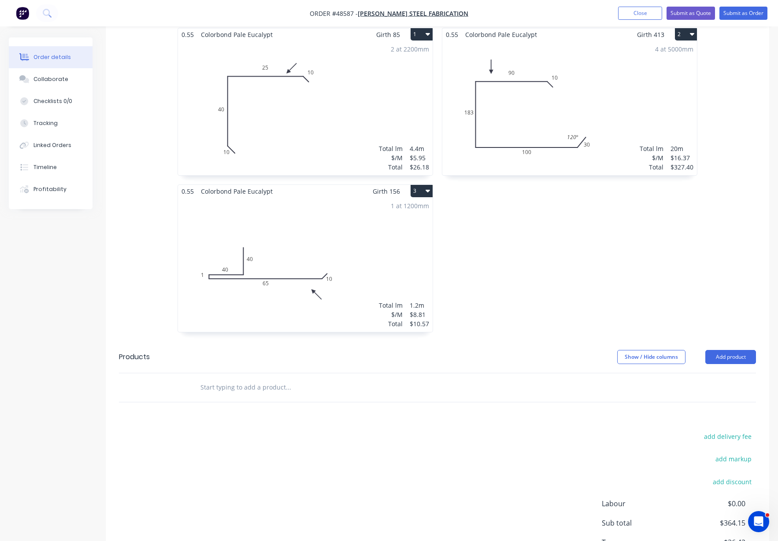
click at [528, 293] on div "0.55 Colorbond Pale Eucalypt Girth 413 2 0 10 90 183 100 30 120 º 0 10 90 183 1…" at bounding box center [569, 185] width 264 height 314
click at [742, 11] on button "Submit as Order" at bounding box center [743, 13] width 48 height 13
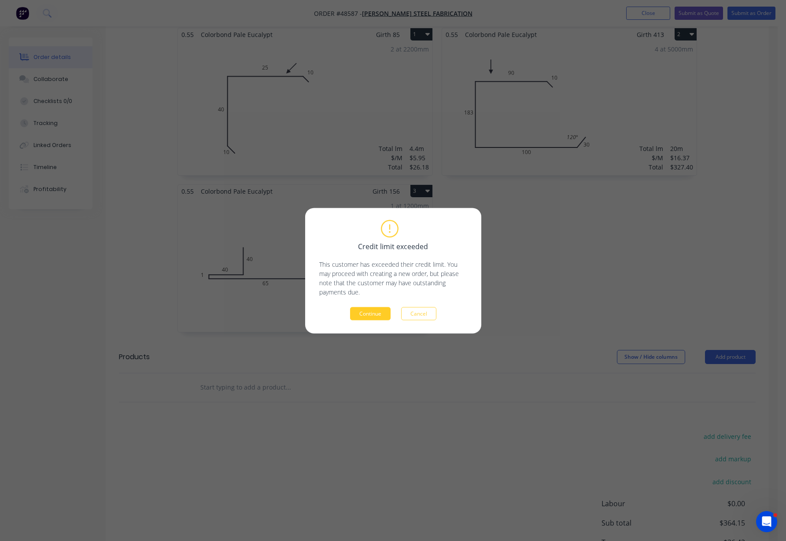
click at [364, 316] on button "Continue" at bounding box center [370, 313] width 41 height 13
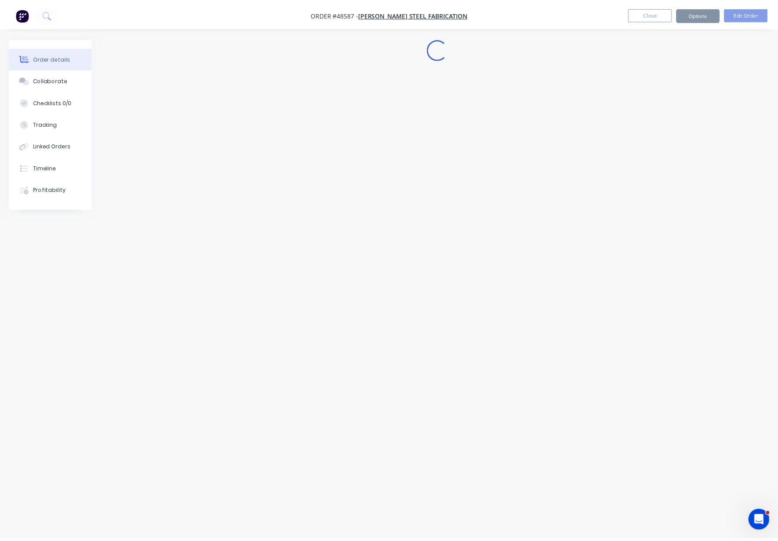
scroll to position [0, 0]
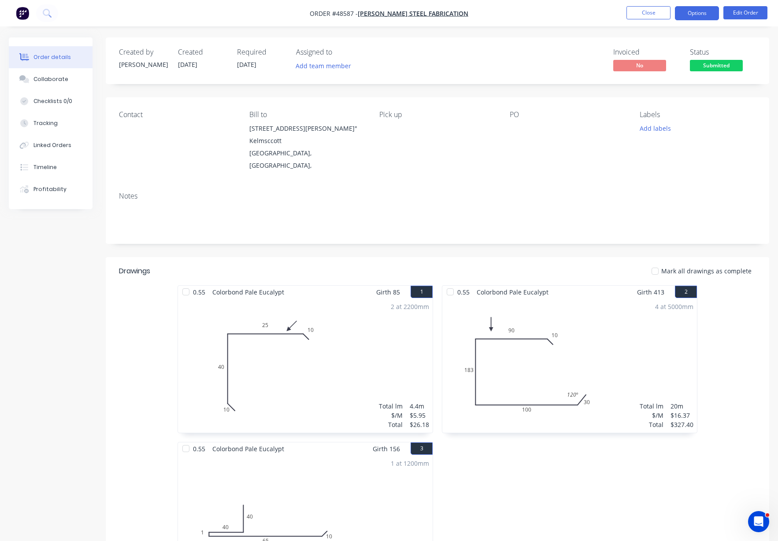
click at [691, 12] on button "Options" at bounding box center [697, 13] width 44 height 14
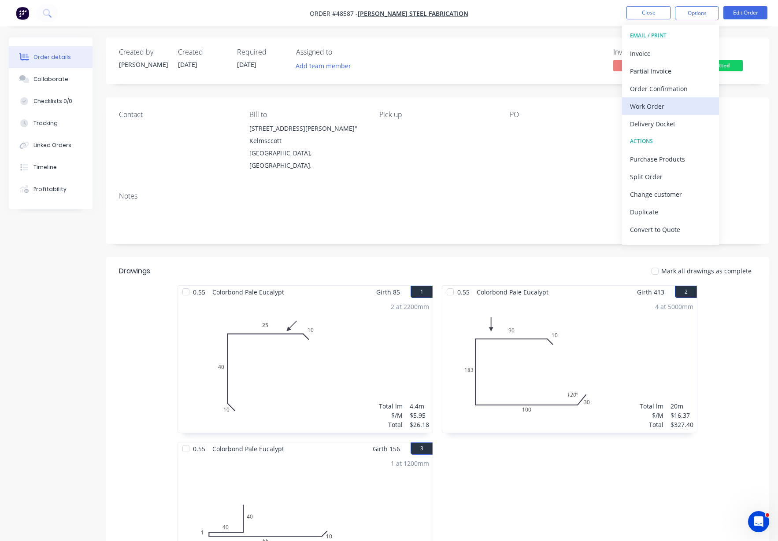
click at [659, 108] on div "Work Order" at bounding box center [670, 106] width 81 height 13
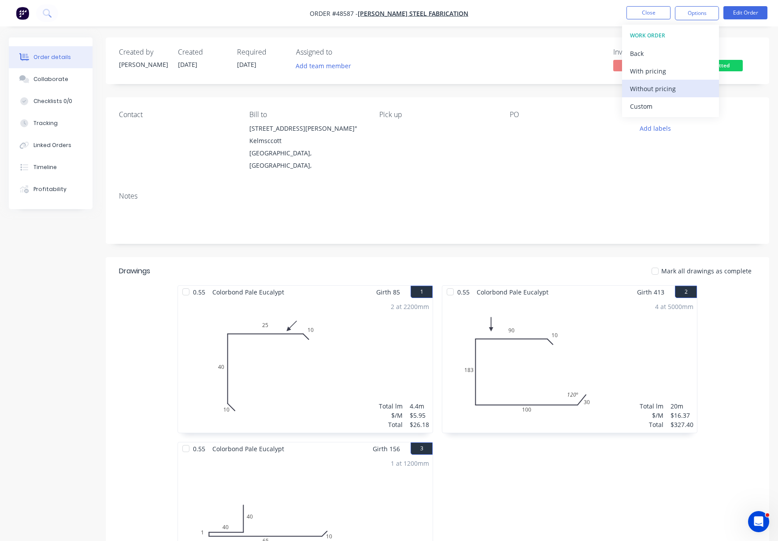
click at [660, 89] on div "Without pricing" at bounding box center [670, 88] width 81 height 13
click at [589, 21] on nav "Order #48587 - Lupica Steel Fabrication Close Options EMAIL / PRINT Invoice Par…" at bounding box center [389, 13] width 778 height 26
click at [694, 18] on button "Options" at bounding box center [697, 13] width 44 height 14
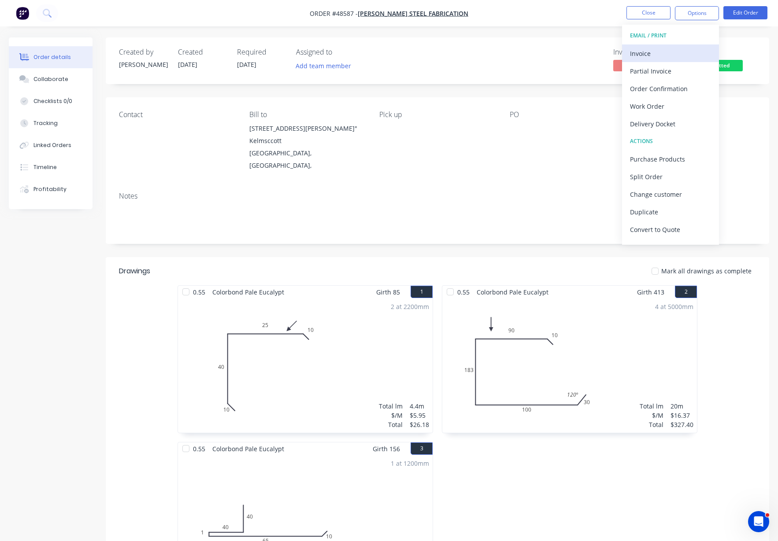
click at [653, 59] on div "Invoice" at bounding box center [670, 53] width 81 height 13
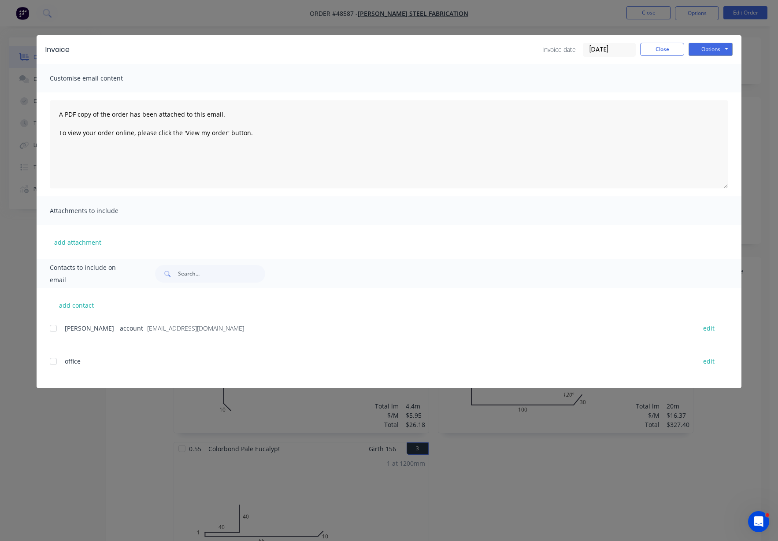
click at [53, 327] on div at bounding box center [53, 329] width 18 height 18
click at [715, 50] on button "Options" at bounding box center [710, 49] width 44 height 13
click at [713, 95] on button "Email" at bounding box center [716, 94] width 56 height 15
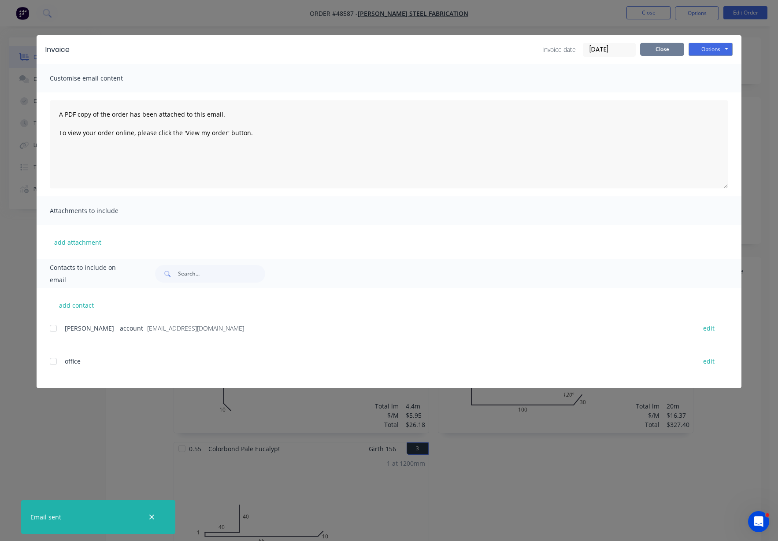
click at [643, 48] on button "Close" at bounding box center [662, 49] width 44 height 13
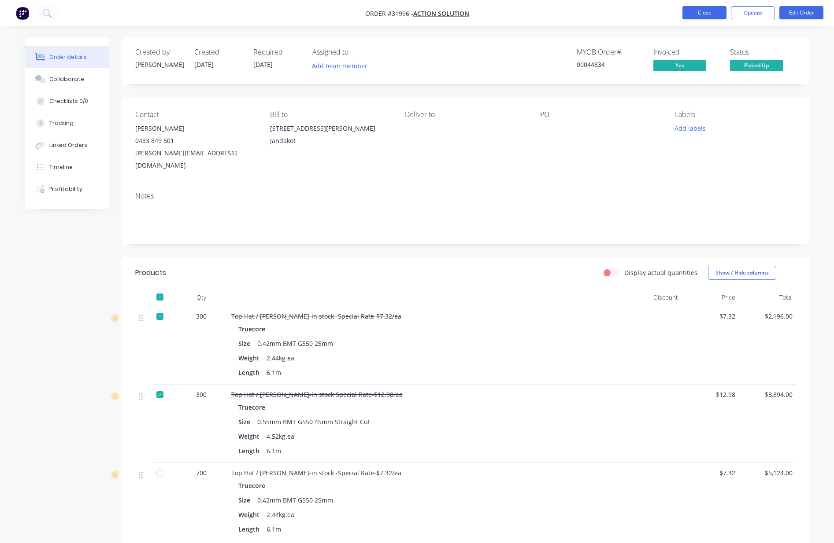
click at [703, 11] on button "Close" at bounding box center [704, 12] width 44 height 13
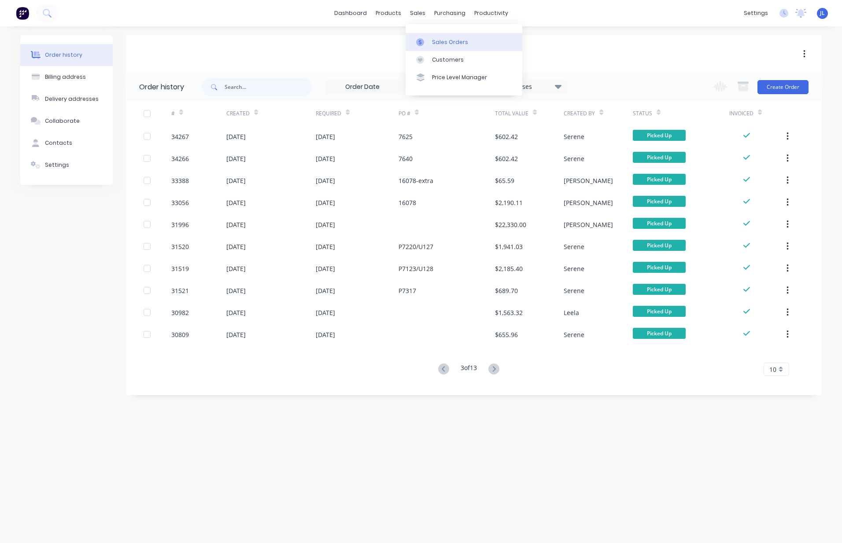
click at [432, 41] on div "Sales Orders" at bounding box center [450, 42] width 36 height 8
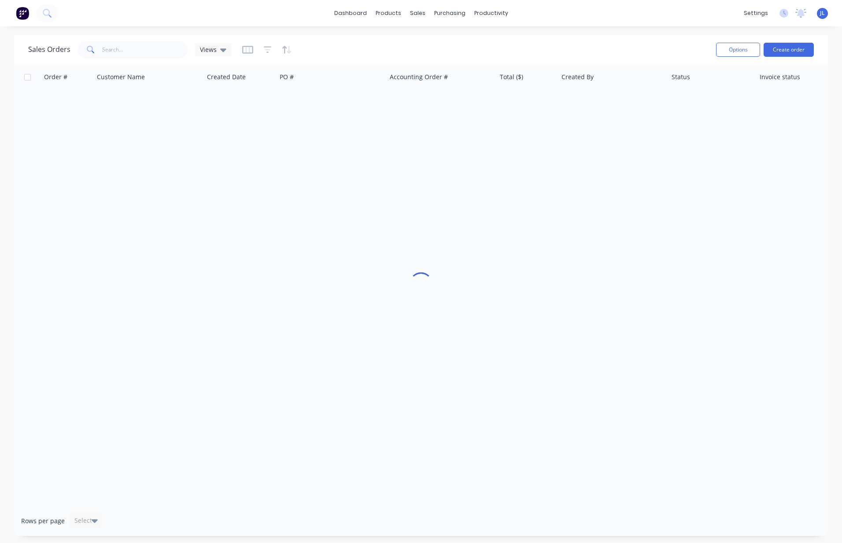
click at [136, 59] on div "Sales Orders Views" at bounding box center [368, 50] width 681 height 22
click at [136, 56] on input "text" at bounding box center [145, 50] width 86 height 18
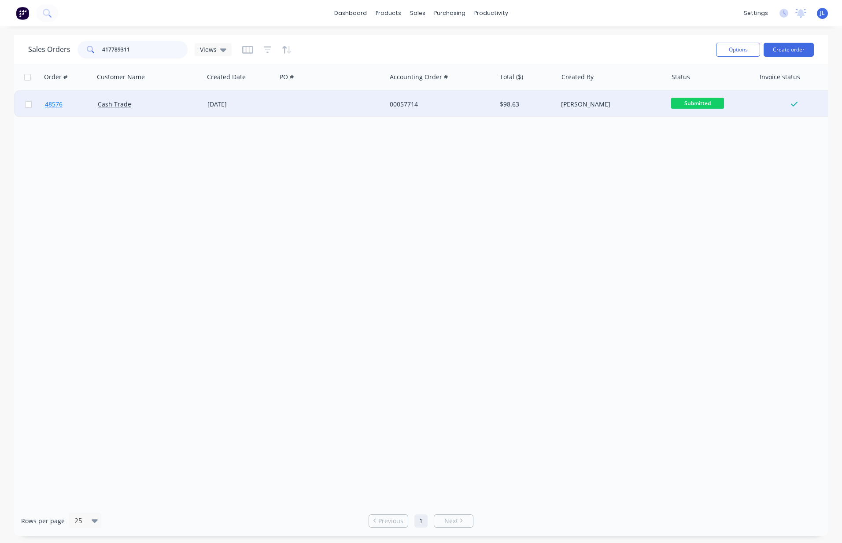
type input "417789311"
click at [51, 104] on span "48576" at bounding box center [54, 104] width 18 height 9
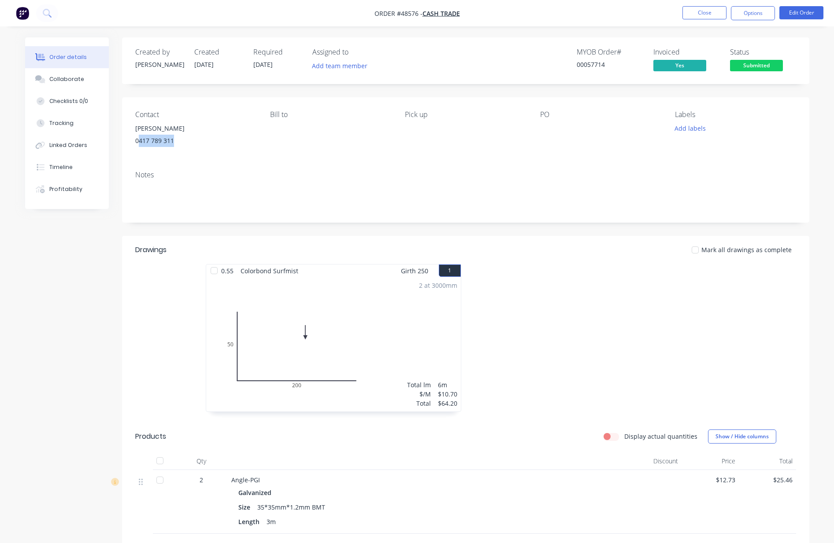
drag, startPoint x: 178, startPoint y: 138, endPoint x: 137, endPoint y: 147, distance: 41.4
click at [137, 147] on div "0417 789 311" at bounding box center [195, 141] width 121 height 12
click at [719, 10] on button "Close" at bounding box center [704, 12] width 44 height 13
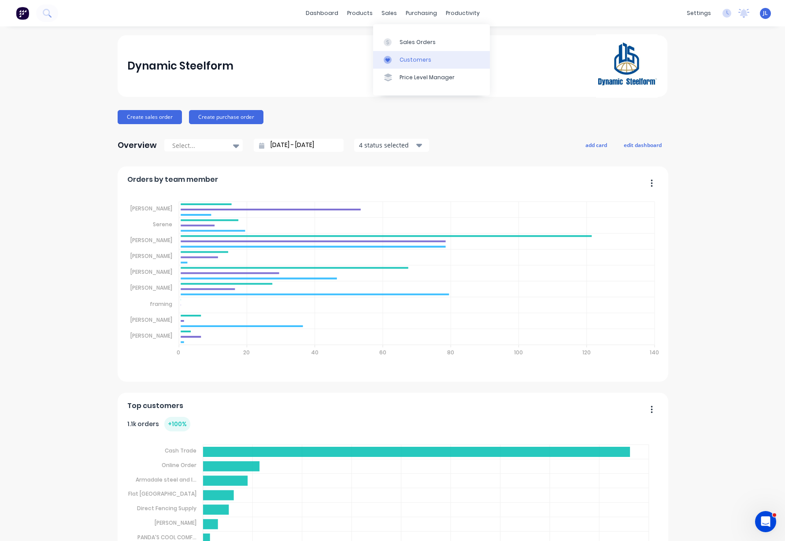
click at [407, 57] on div "Customers" at bounding box center [415, 60] width 32 height 8
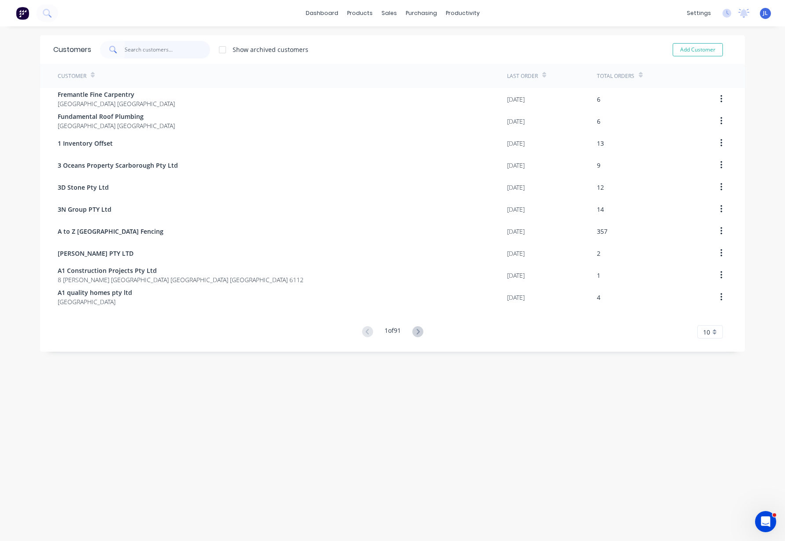
click at [151, 46] on input "text" at bounding box center [168, 50] width 86 height 18
click at [418, 45] on div "Sales Orders" at bounding box center [417, 42] width 36 height 8
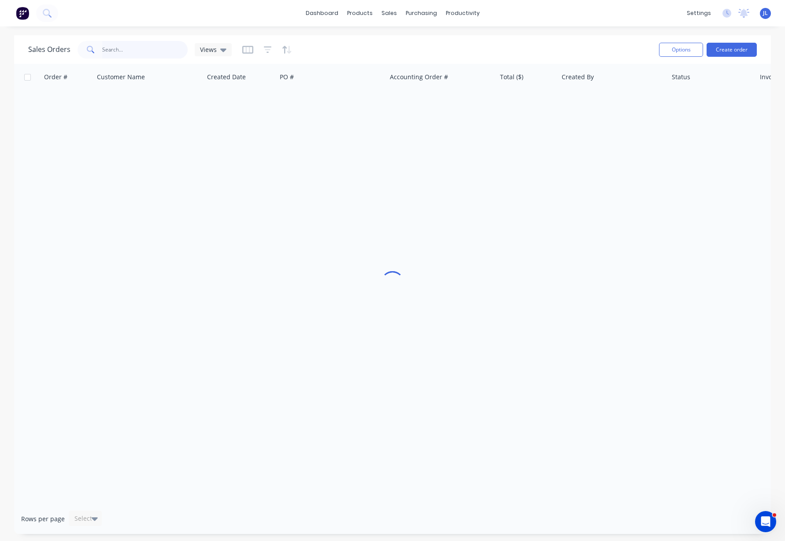
click at [174, 48] on input "text" at bounding box center [145, 50] width 86 height 18
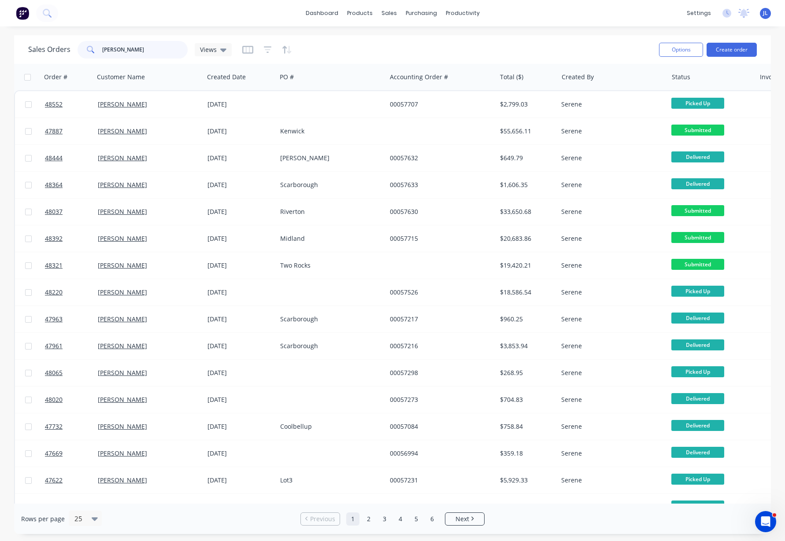
type input "[PERSON_NAME]"
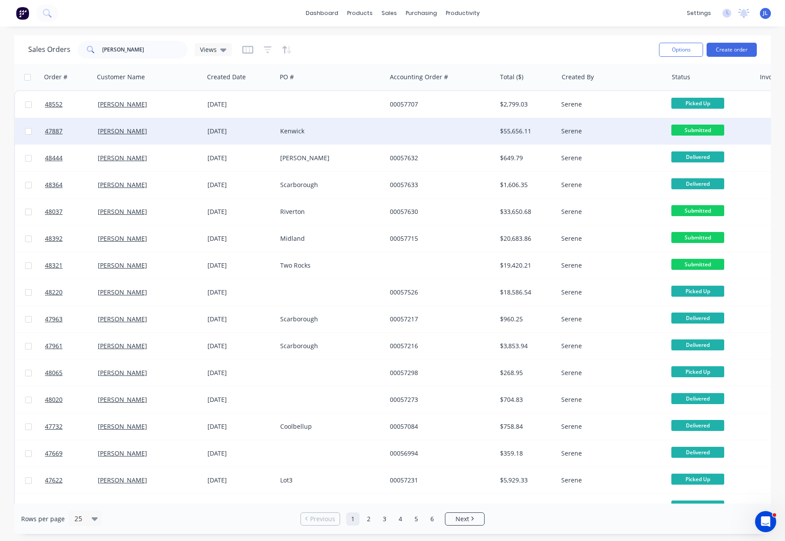
click at [369, 130] on div "Kenwick" at bounding box center [329, 131] width 98 height 9
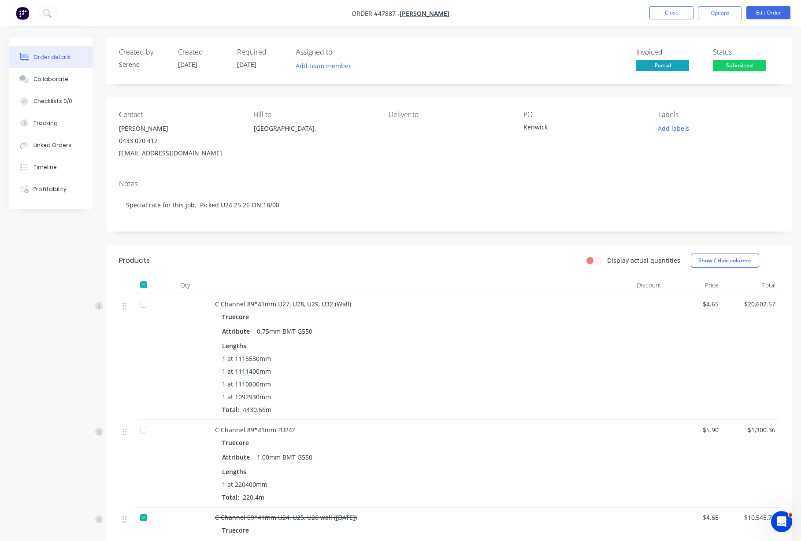
click at [67, 241] on div "Created by Serene Created [DATE] Required [DATE] Assigned to Add team member In…" at bounding box center [400, 517] width 783 height 960
click at [584, 25] on nav "Order #47887 - [PERSON_NAME] Close Options Edit Order" at bounding box center [400, 13] width 801 height 26
click at [728, 14] on button "Options" at bounding box center [720, 13] width 44 height 14
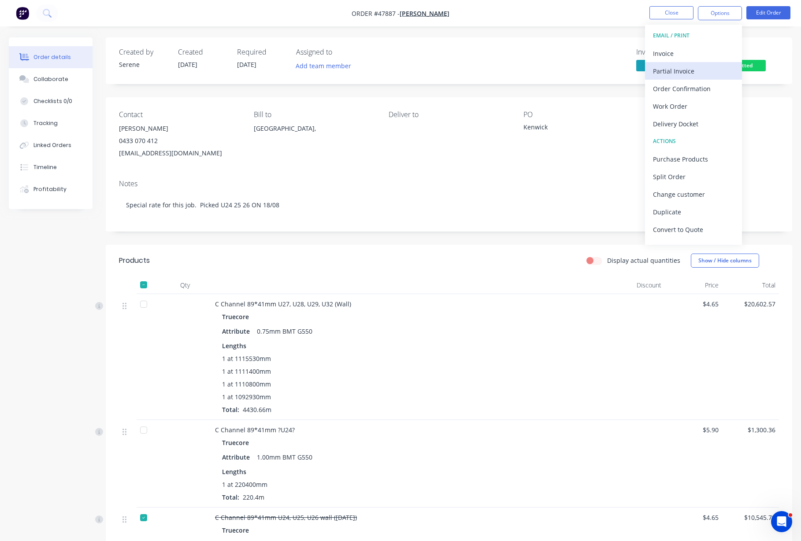
click at [669, 70] on div "Partial Invoice" at bounding box center [693, 71] width 81 height 13
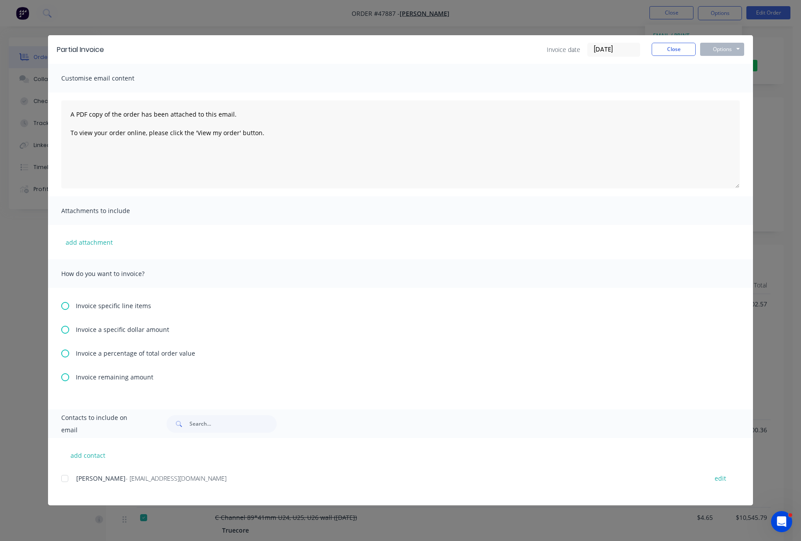
click at [65, 329] on icon at bounding box center [65, 330] width 8 height 8
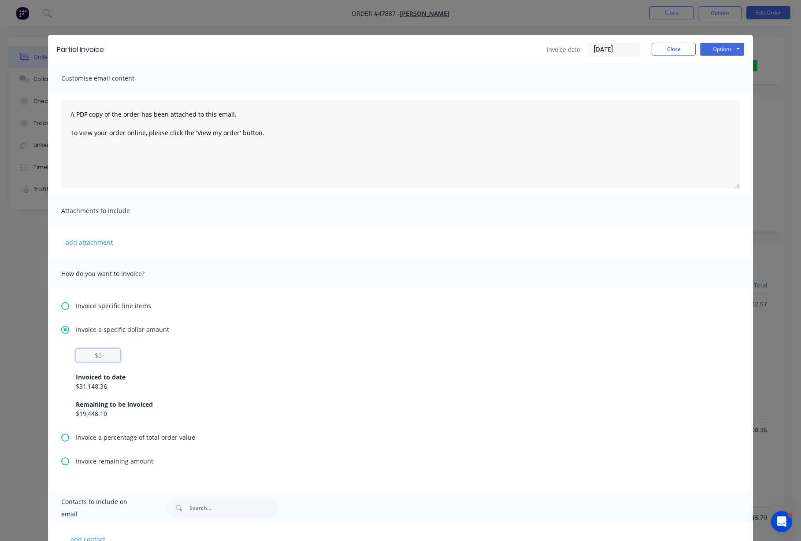
drag, startPoint x: 79, startPoint y: 352, endPoint x: 120, endPoint y: 351, distance: 40.5
click at [120, 351] on div "Invoiced to date $31,148.36 Remaining to be invoiced $19,448.10" at bounding box center [400, 384] width 649 height 70
type input "$0"
click at [63, 328] on icon at bounding box center [65, 330] width 8 height 8
click at [61, 305] on icon at bounding box center [65, 306] width 8 height 8
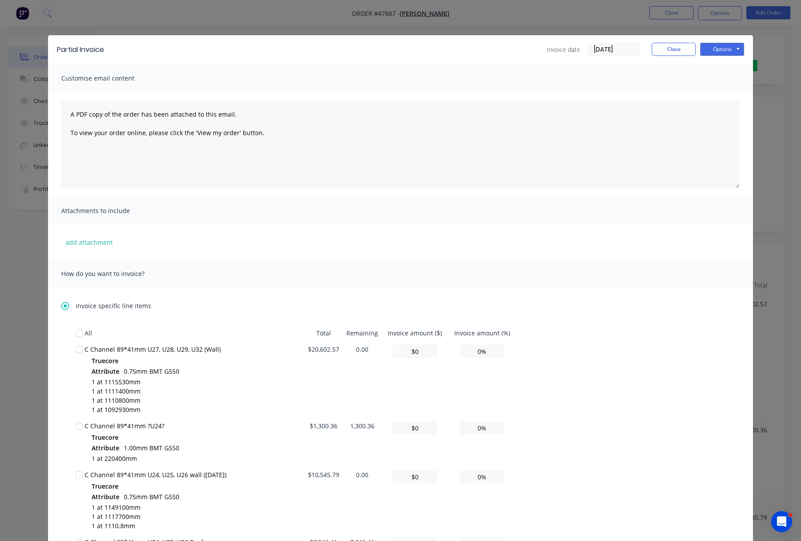
click at [61, 273] on span "How do you want to invoice?" at bounding box center [109, 274] width 97 height 12
click at [668, 54] on button "Close" at bounding box center [673, 49] width 44 height 13
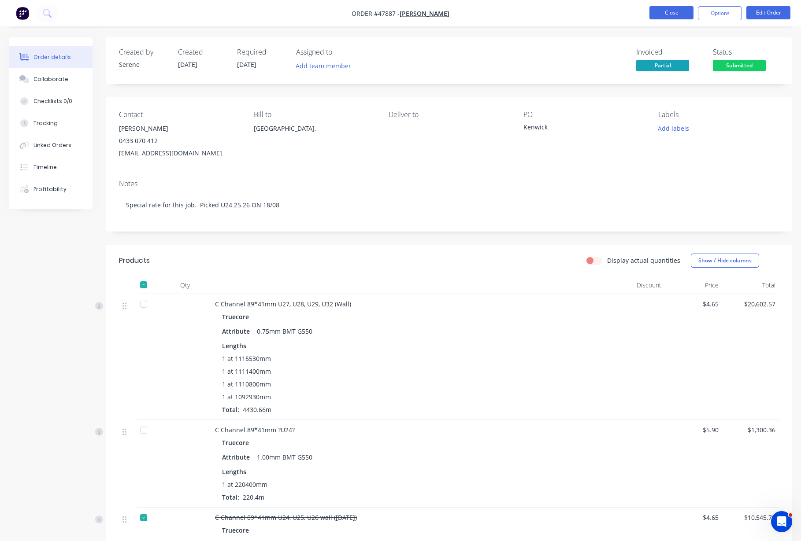
click at [682, 10] on button "Close" at bounding box center [671, 12] width 44 height 13
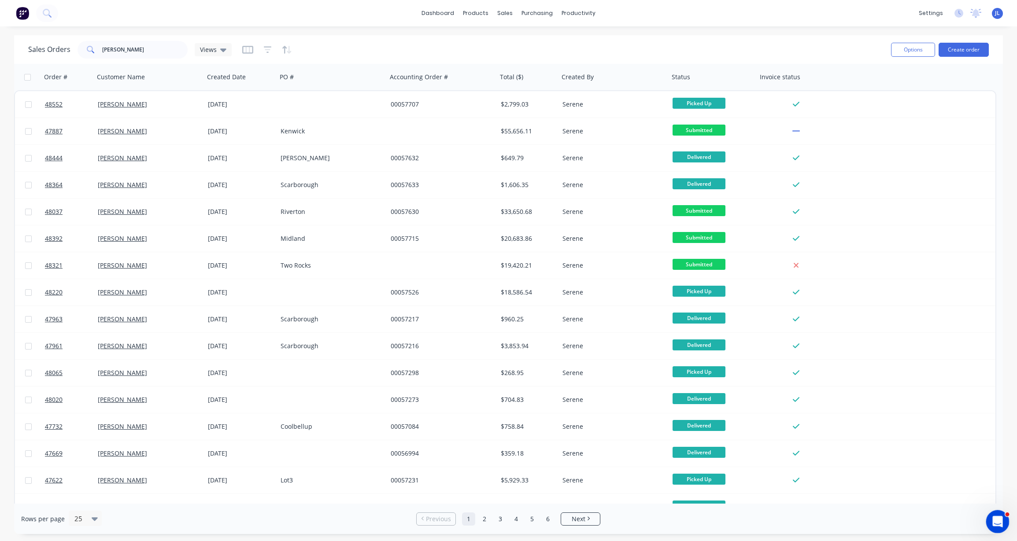
click at [784, 518] on icon "Open Intercom Messenger" at bounding box center [996, 520] width 15 height 15
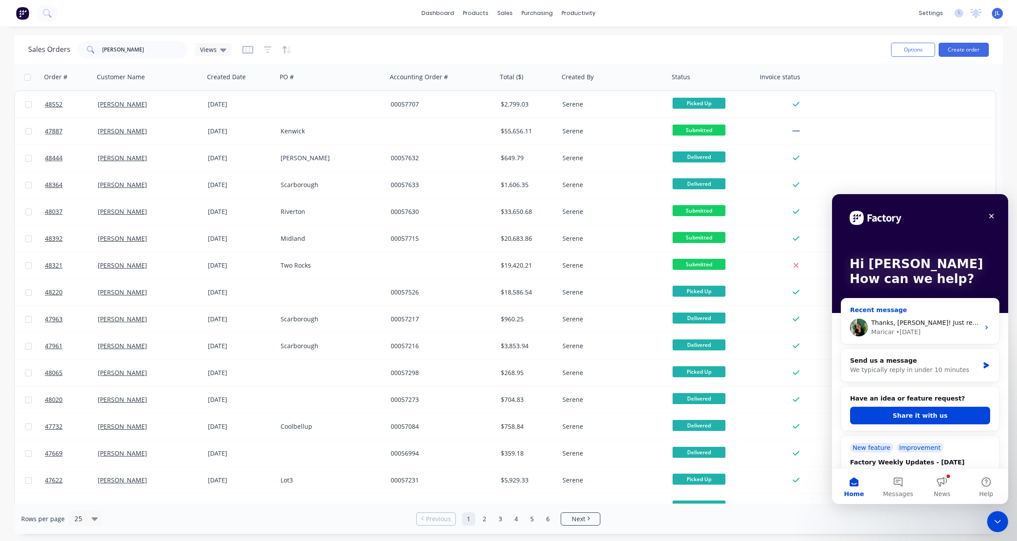
click at [784, 314] on div "Thanks, [PERSON_NAME]! Just reach out if there’s anything else you need. [GEOGR…" at bounding box center [920, 327] width 158 height 33
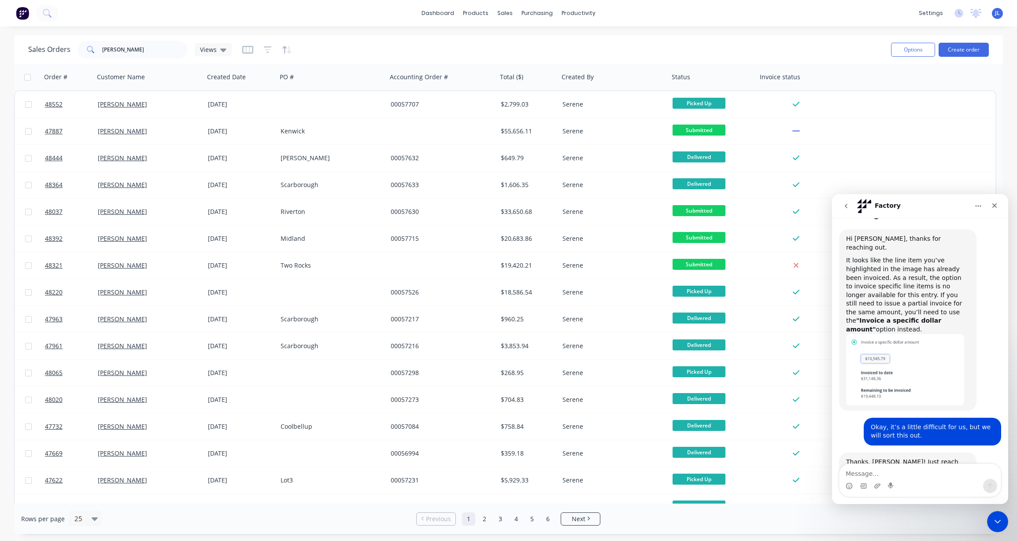
scroll to position [263, 0]
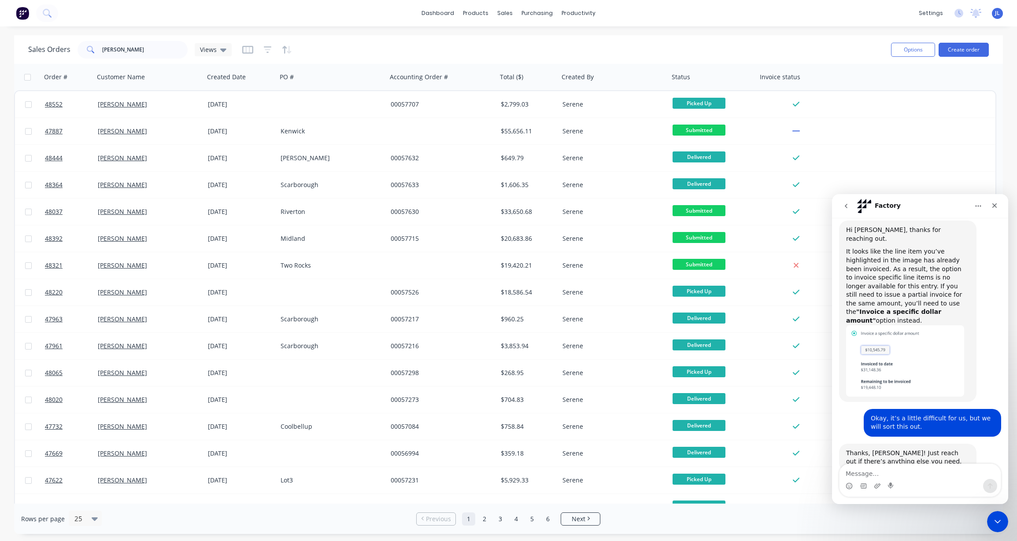
click at [784, 469] on textarea "Message…" at bounding box center [919, 471] width 161 height 15
type textarea "h"
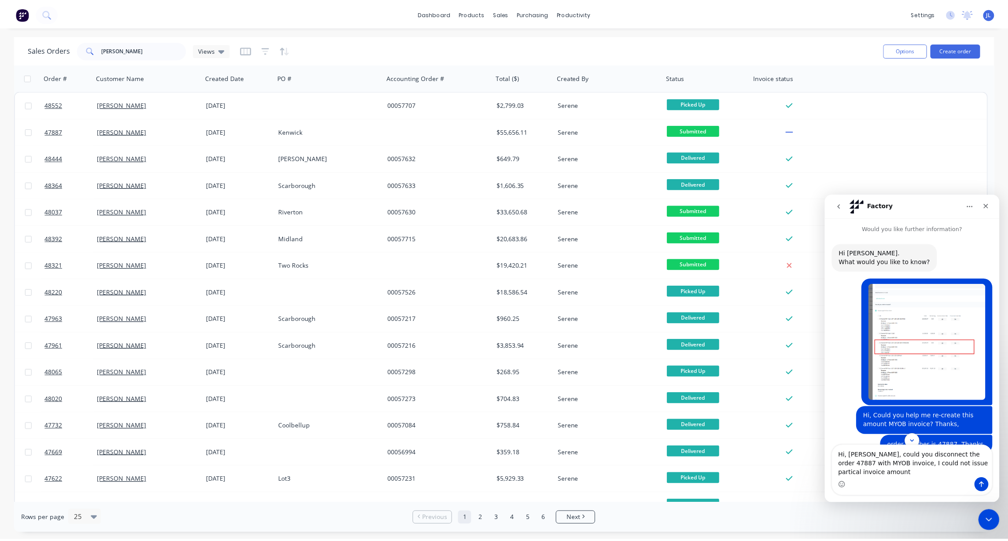
scroll to position [0, 0]
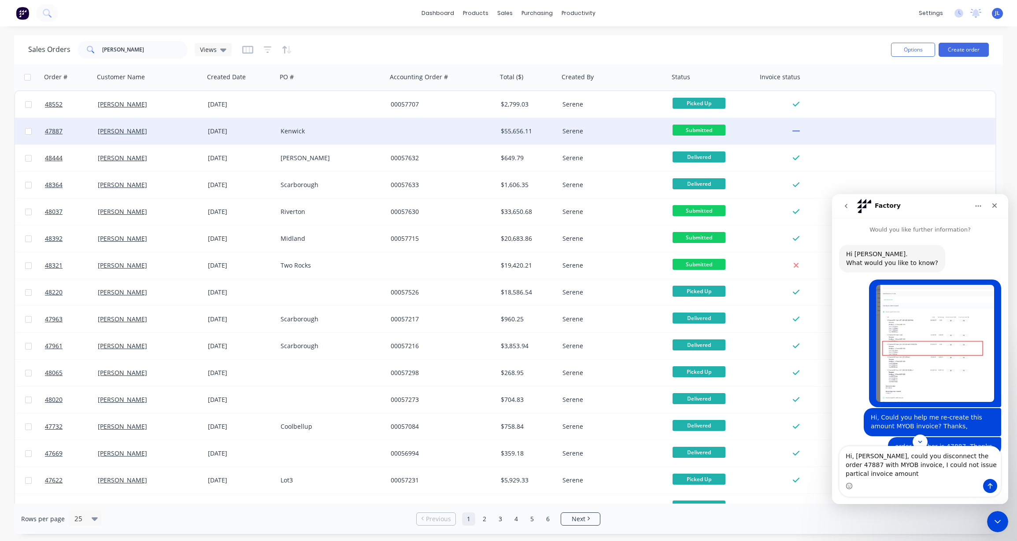
click at [329, 132] on div "Kenwick" at bounding box center [330, 131] width 98 height 9
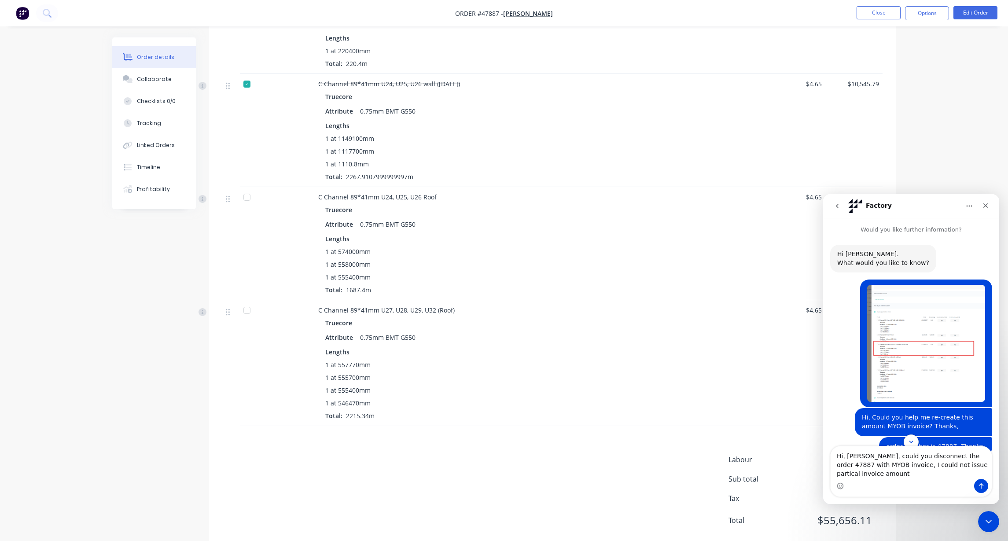
scroll to position [440, 0]
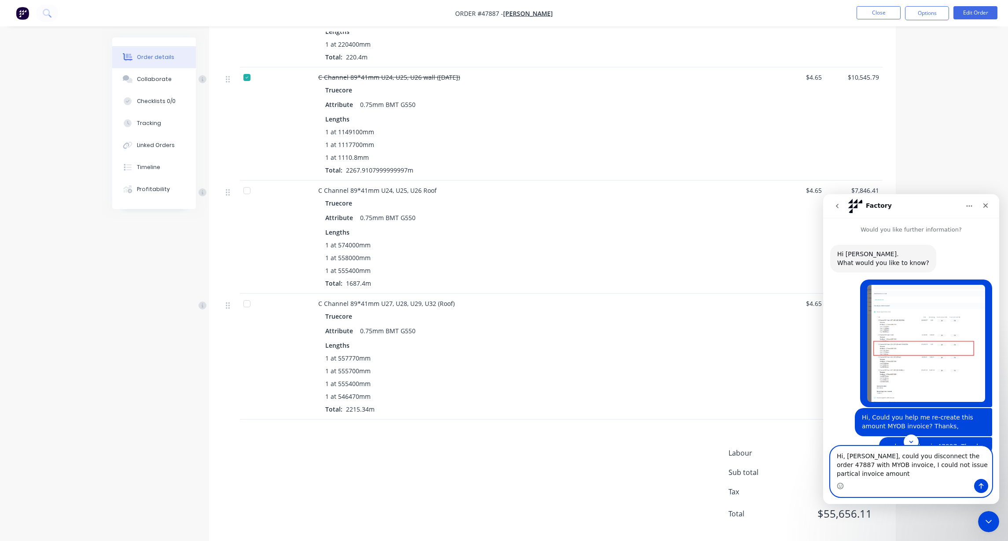
drag, startPoint x: 988, startPoint y: 473, endPoint x: 1840, endPoint y: 665, distance: 873.5
click at [784, 473] on textarea "Hi, [PERSON_NAME], could you disconnect the order 47887 with MYOB invoice, I co…" at bounding box center [911, 463] width 161 height 33
click at [784, 465] on textarea "Hi, [PERSON_NAME], could you disconnect the order 47887 with MYOB invoice, I co…" at bounding box center [911, 463] width 161 height 33
click at [784, 469] on textarea "Hi, [PERSON_NAME], could you disconnect the order 47887 with MYOB invoice? I co…" at bounding box center [911, 463] width 161 height 33
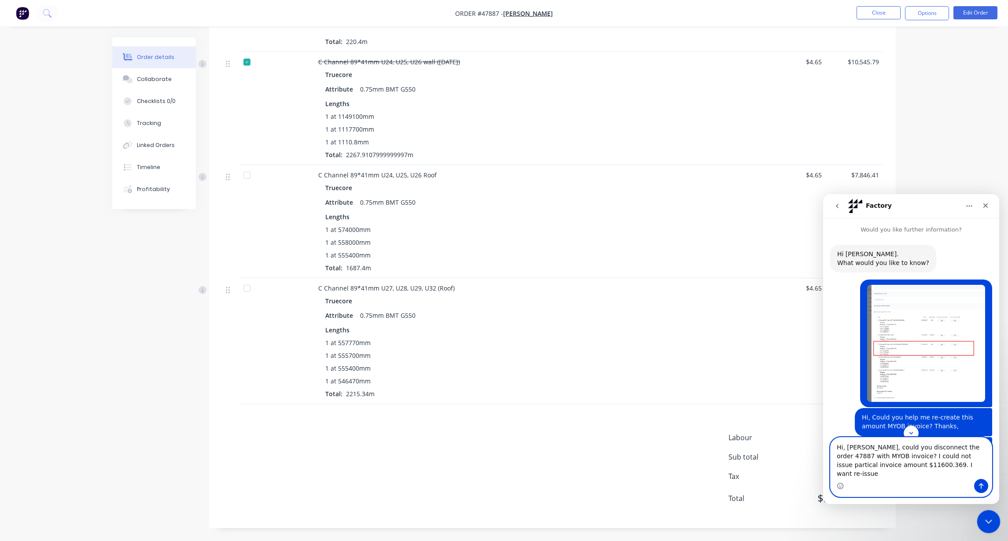
scroll to position [465, 0]
type textarea "Hi, [PERSON_NAME], could you disconnect the order 47887 with MYOB invoice? I co…"
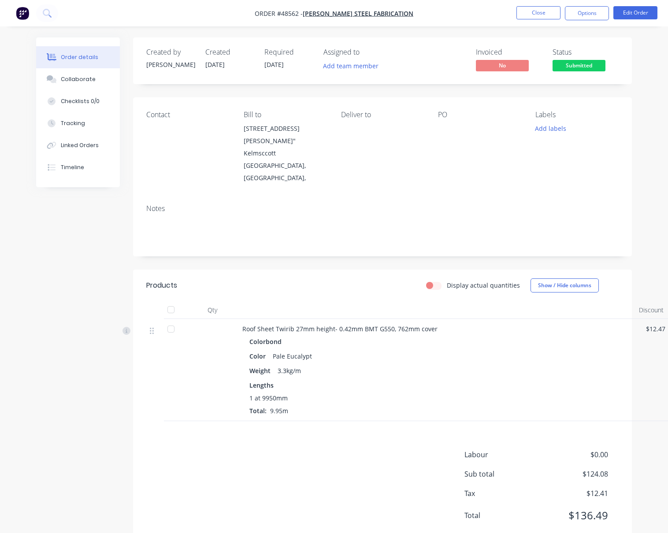
click at [415, 69] on div "Invoiced No Status Submitted" at bounding box center [514, 61] width 207 height 26
click at [495, 11] on button "Close" at bounding box center [538, 12] width 44 height 13
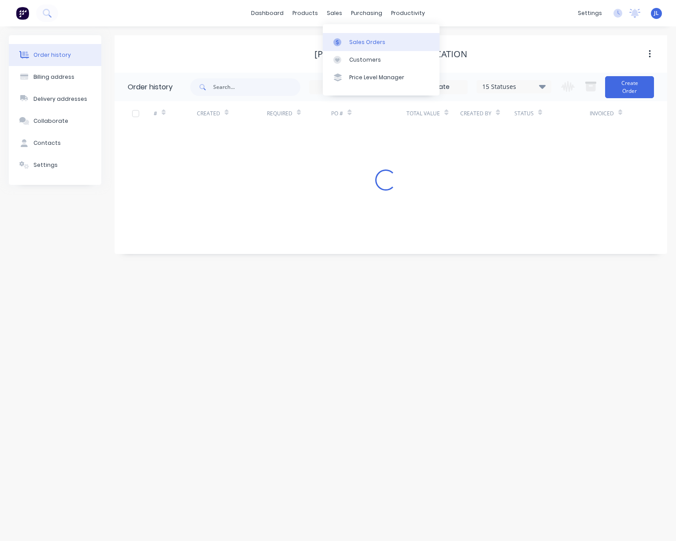
drag, startPoint x: 354, startPoint y: 42, endPoint x: 341, endPoint y: 44, distance: 13.4
click at [354, 42] on div "Sales Orders" at bounding box center [367, 42] width 36 height 8
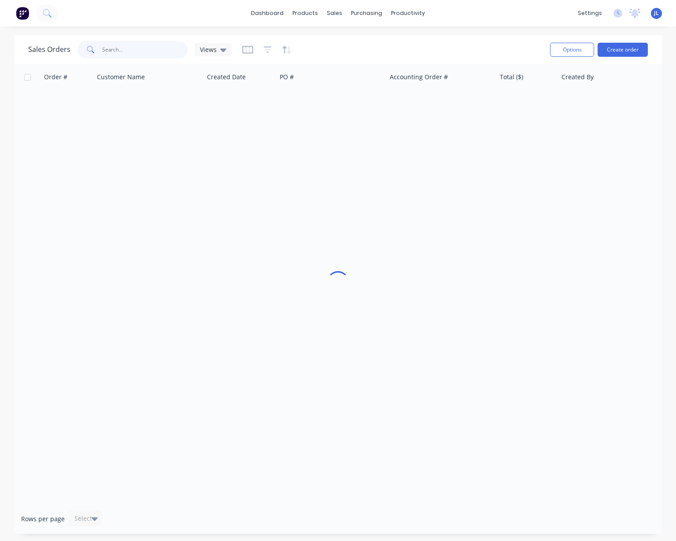
click at [148, 51] on input "text" at bounding box center [145, 50] width 86 height 18
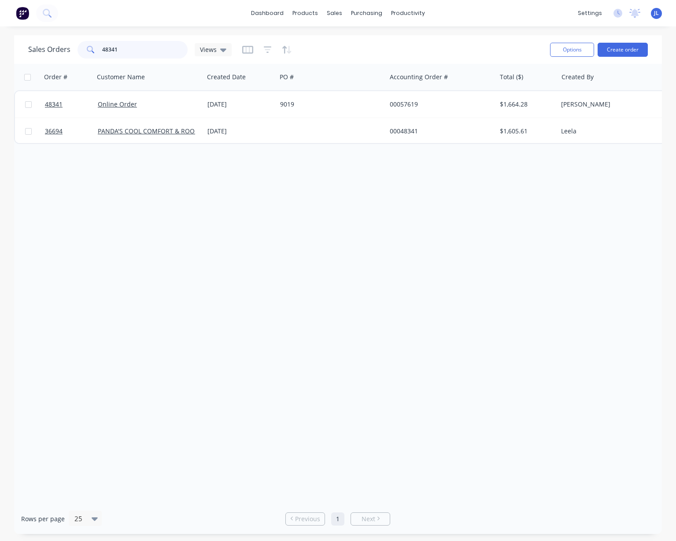
type input "48341"
